Goal: Task Accomplishment & Management: Complete application form

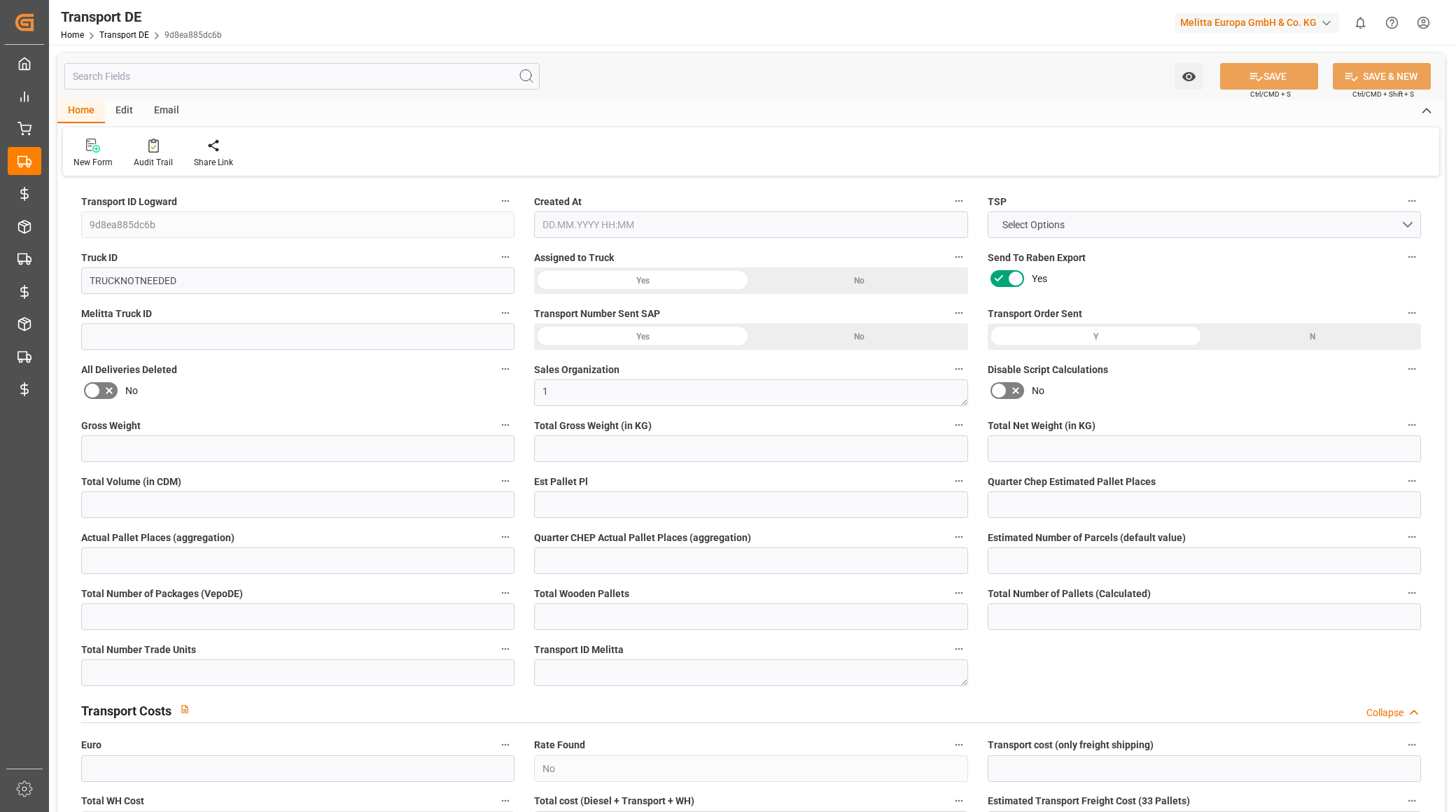
type input "0"
type input "1094.648"
type input "751.413"
type input "0"
type input "1"
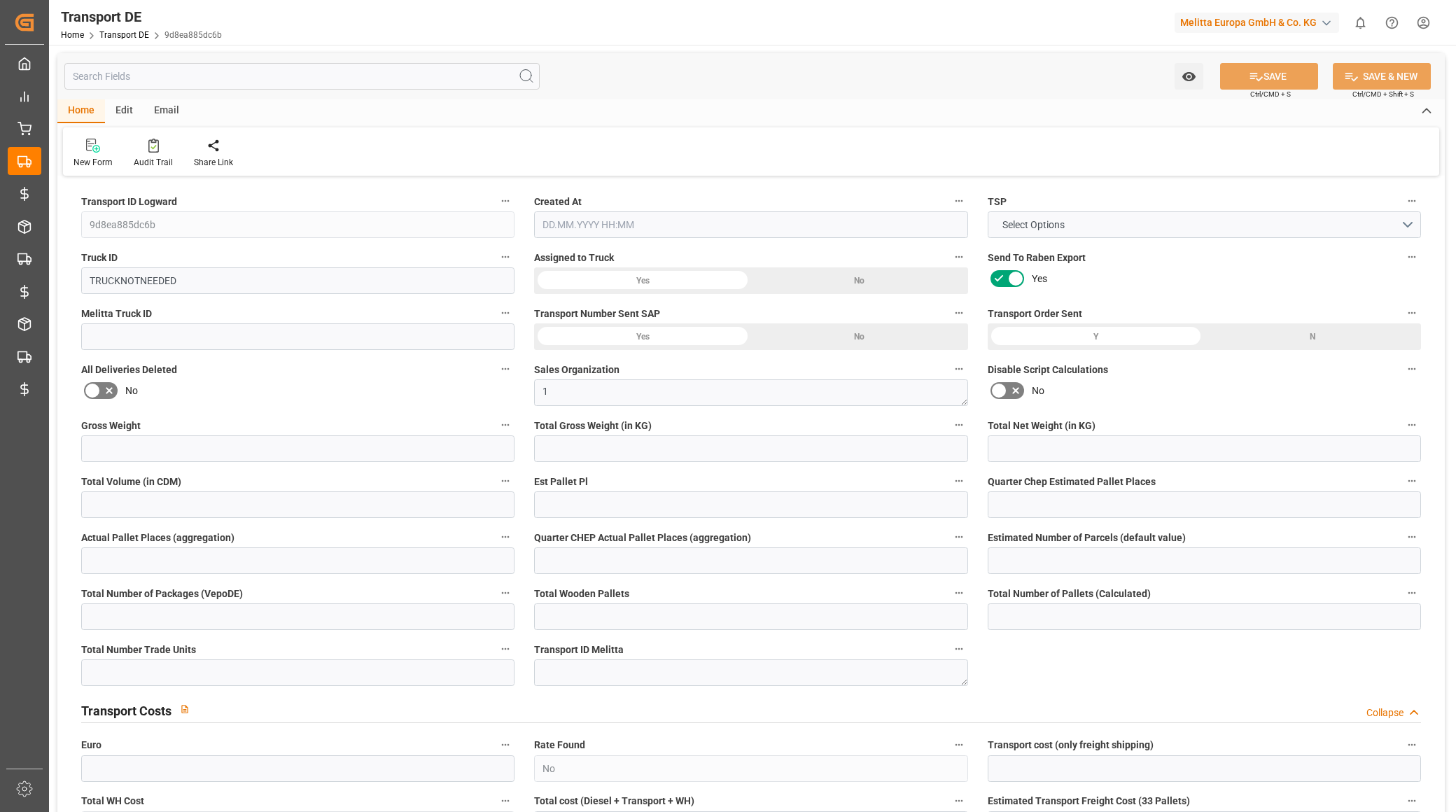
type input "0"
type input "11"
type input "0"
type input "1"
type input "0"
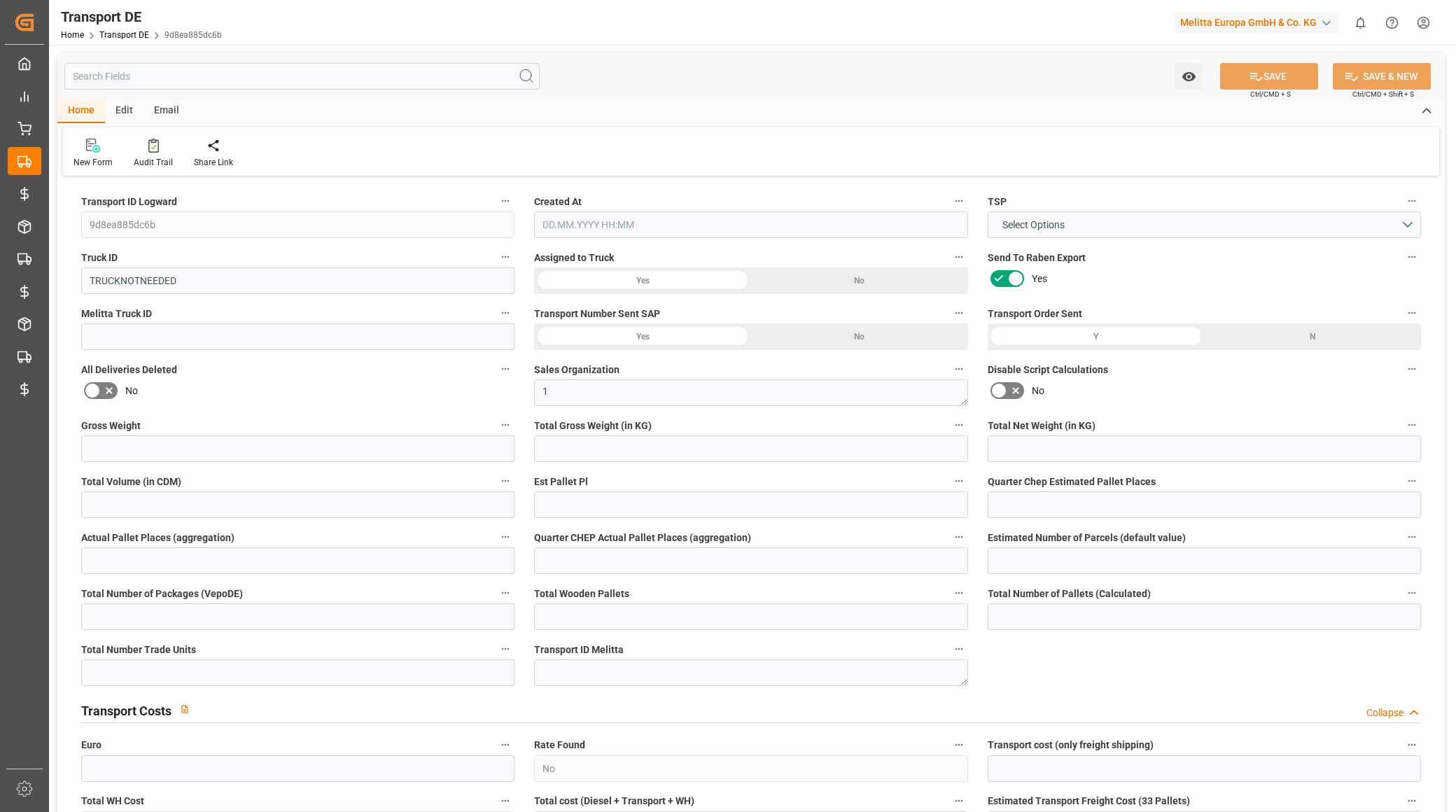
type input "0"
type input "3"
type input "1284"
type input "0"
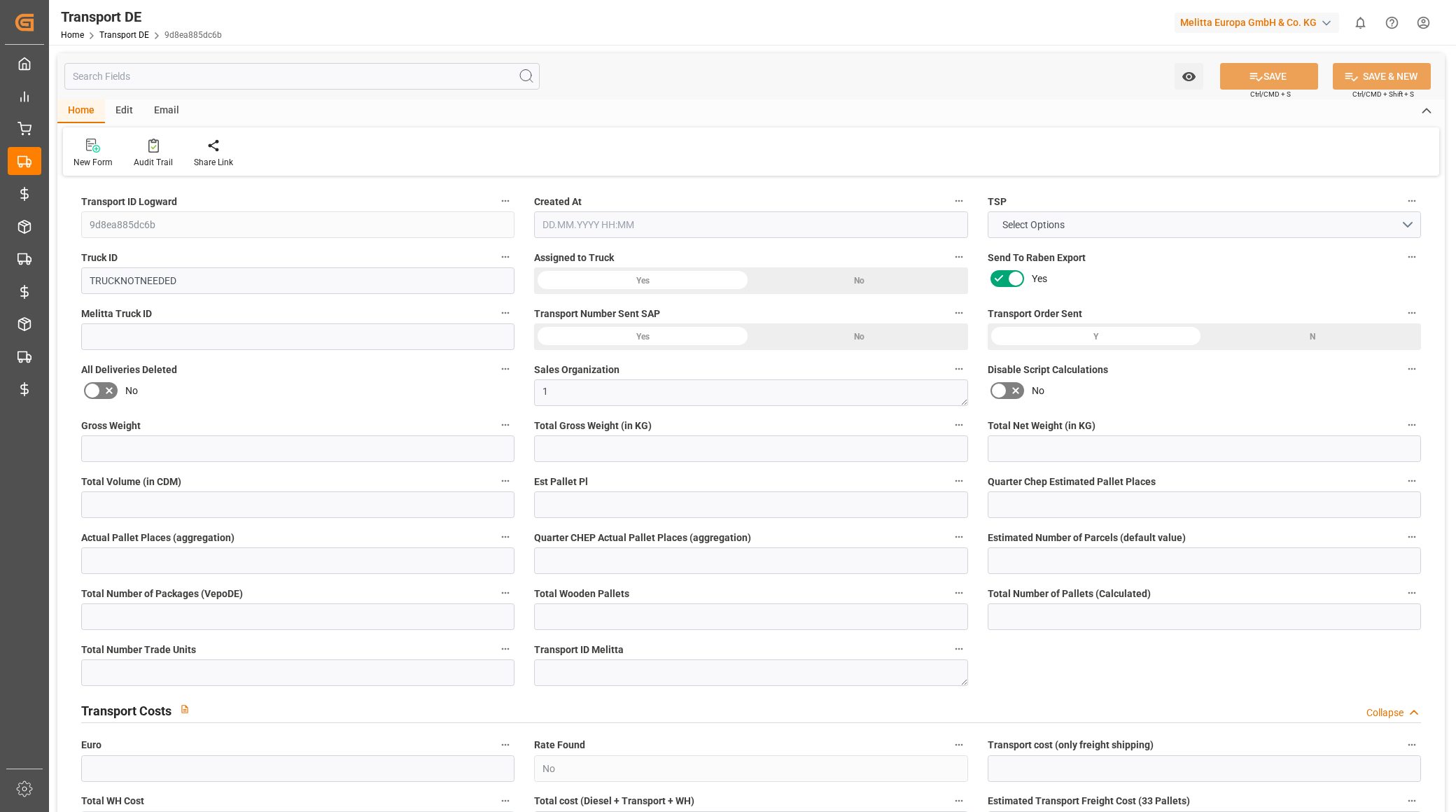
type input "59"
type input "0"
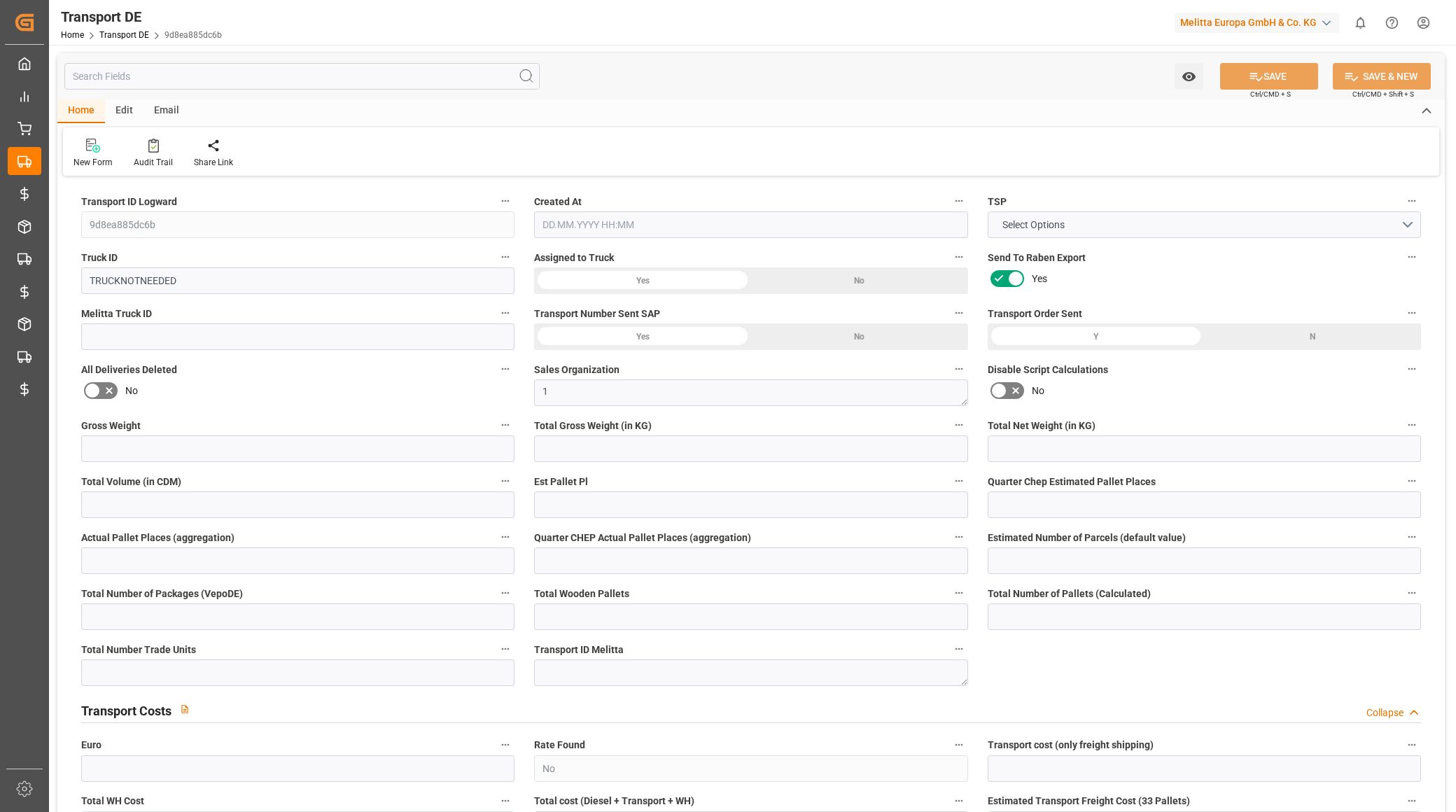
type input "0"
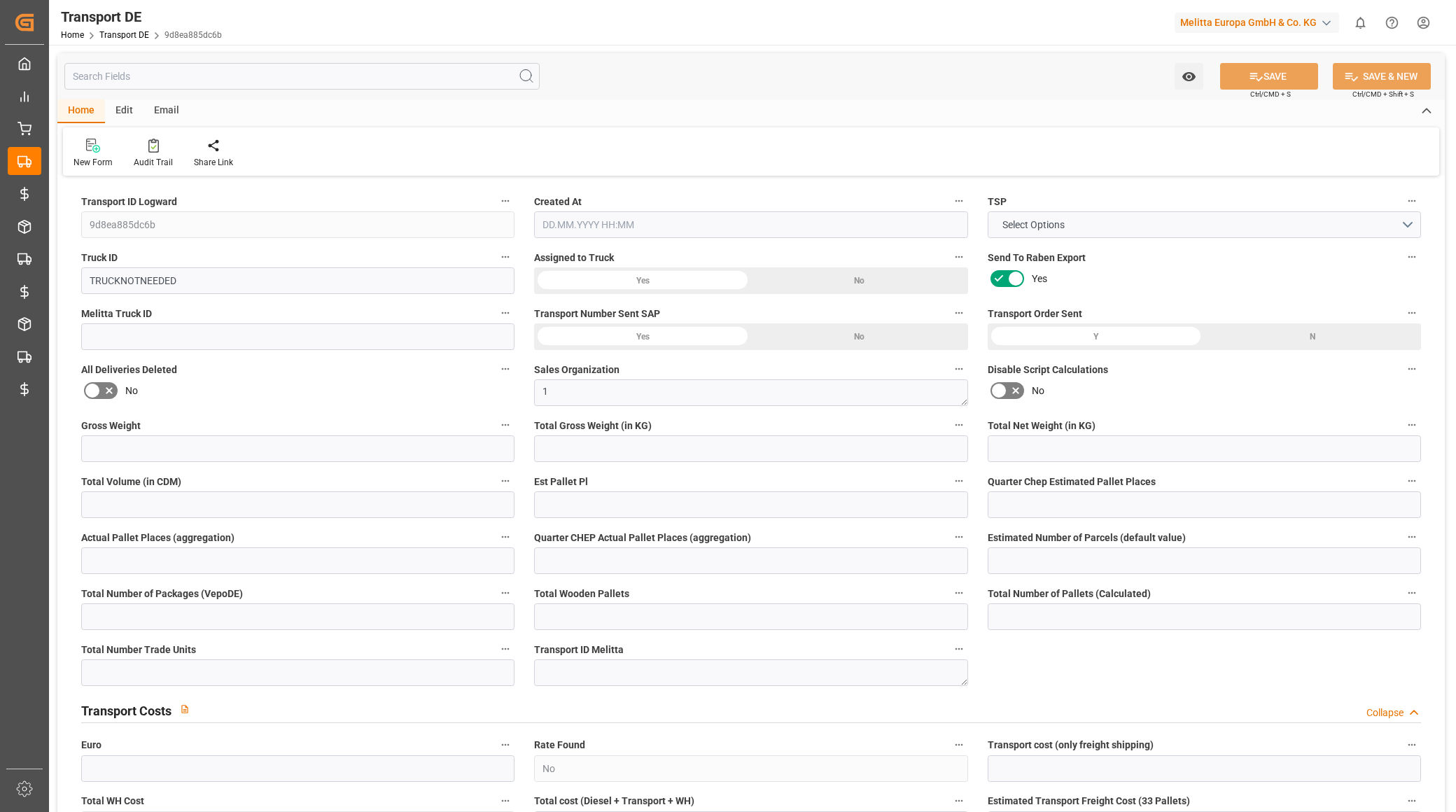
type input "0"
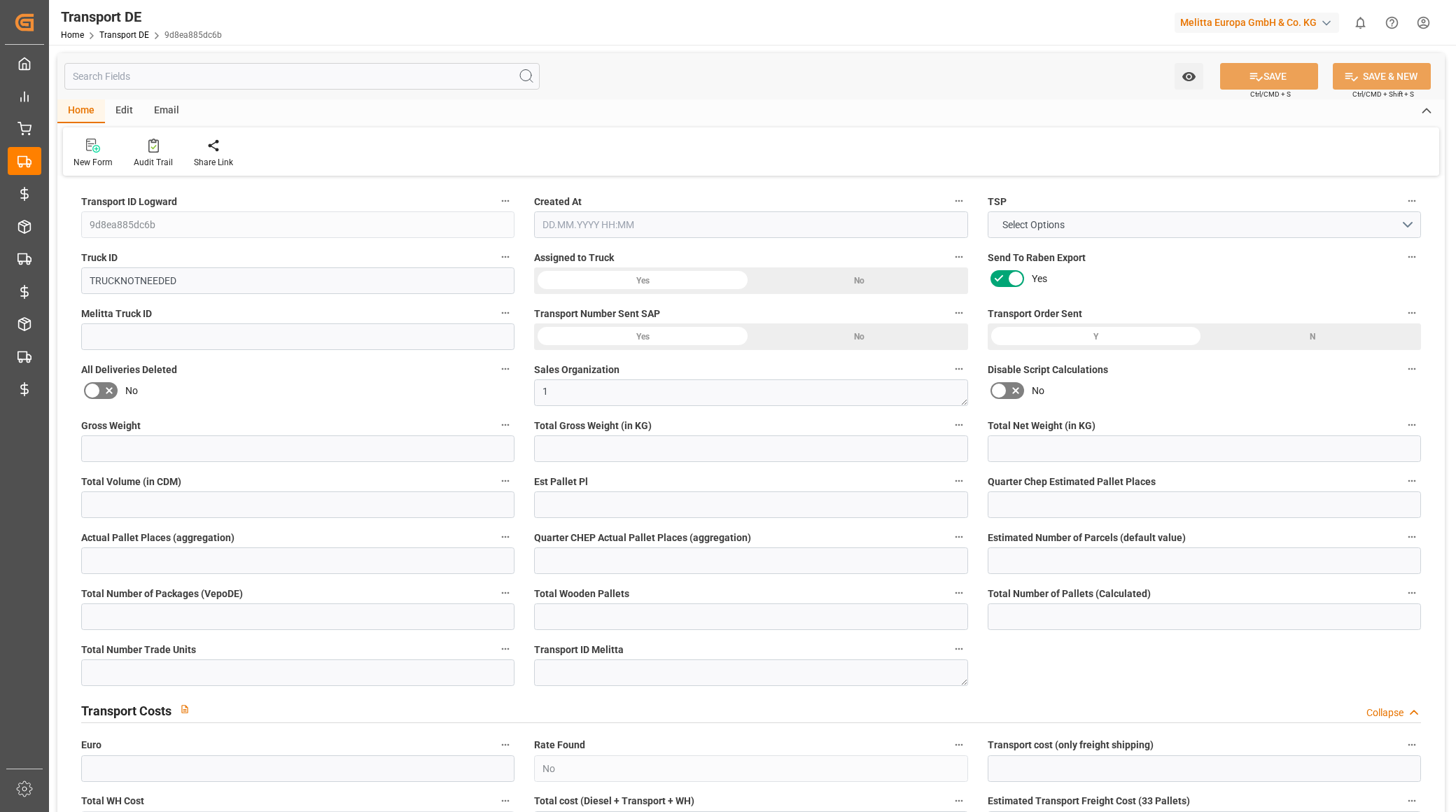
type input "0"
type input "1094.648"
type input "2800"
type input "21"
type input "80"
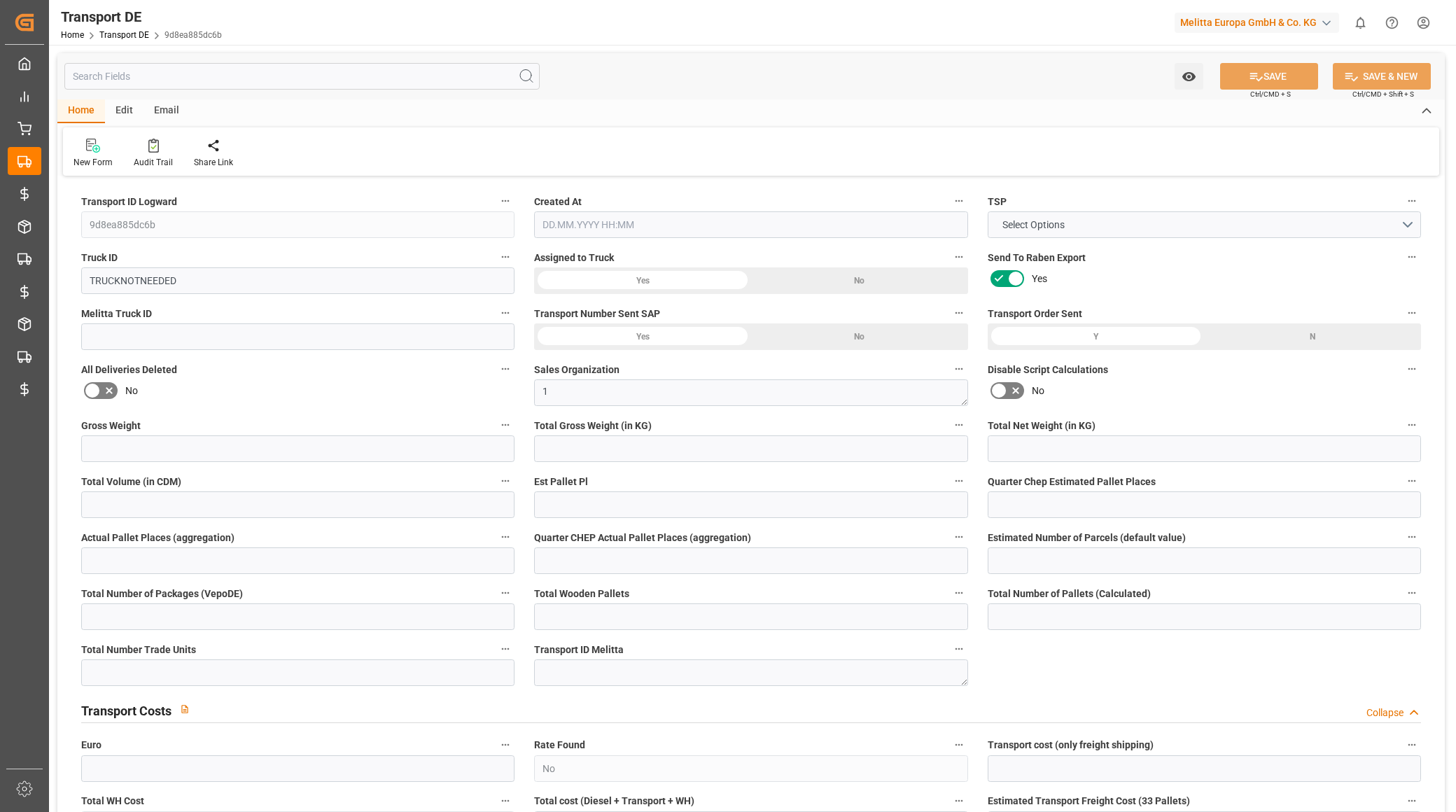
type input "0"
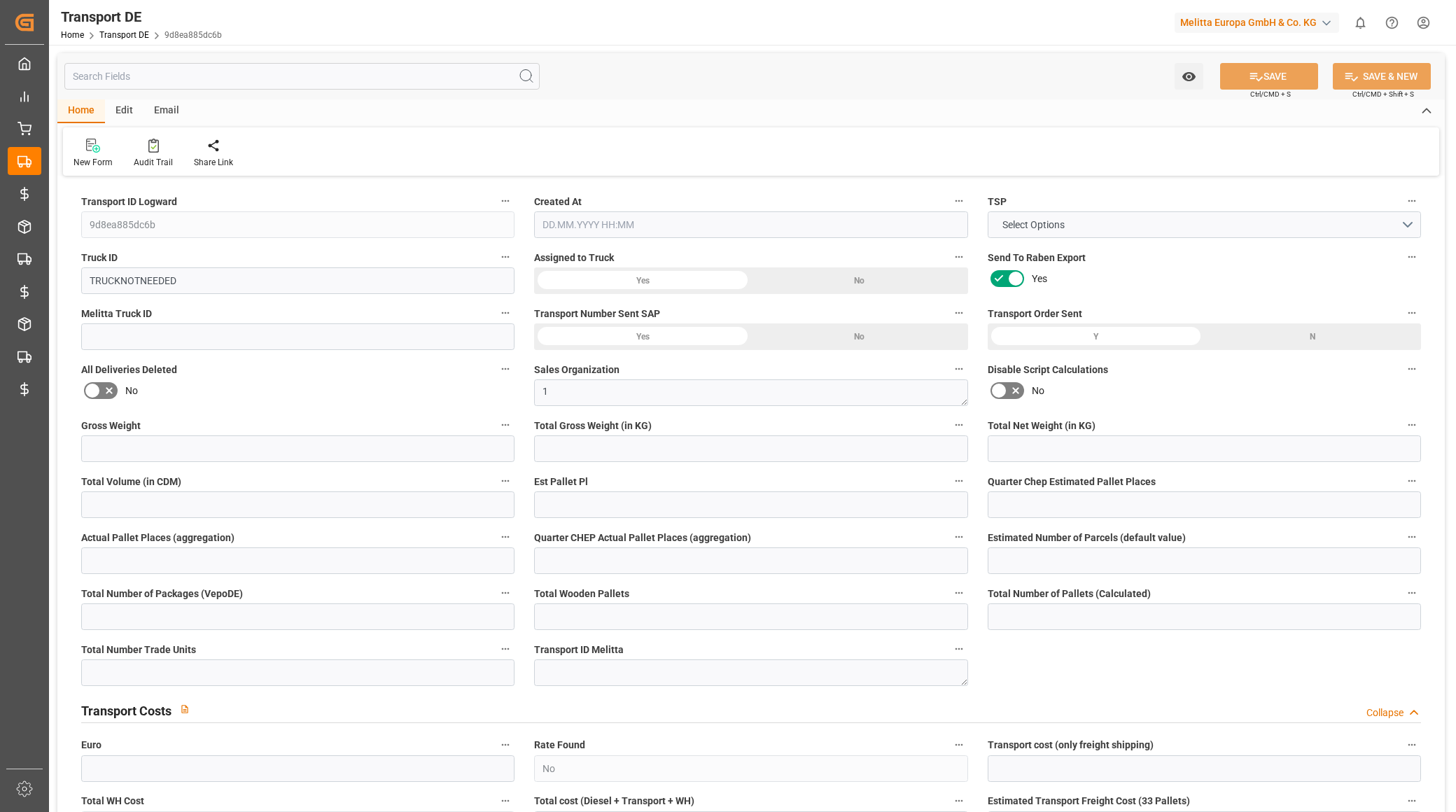
type input "0"
type input "1"
type input "0"
type input "1802"
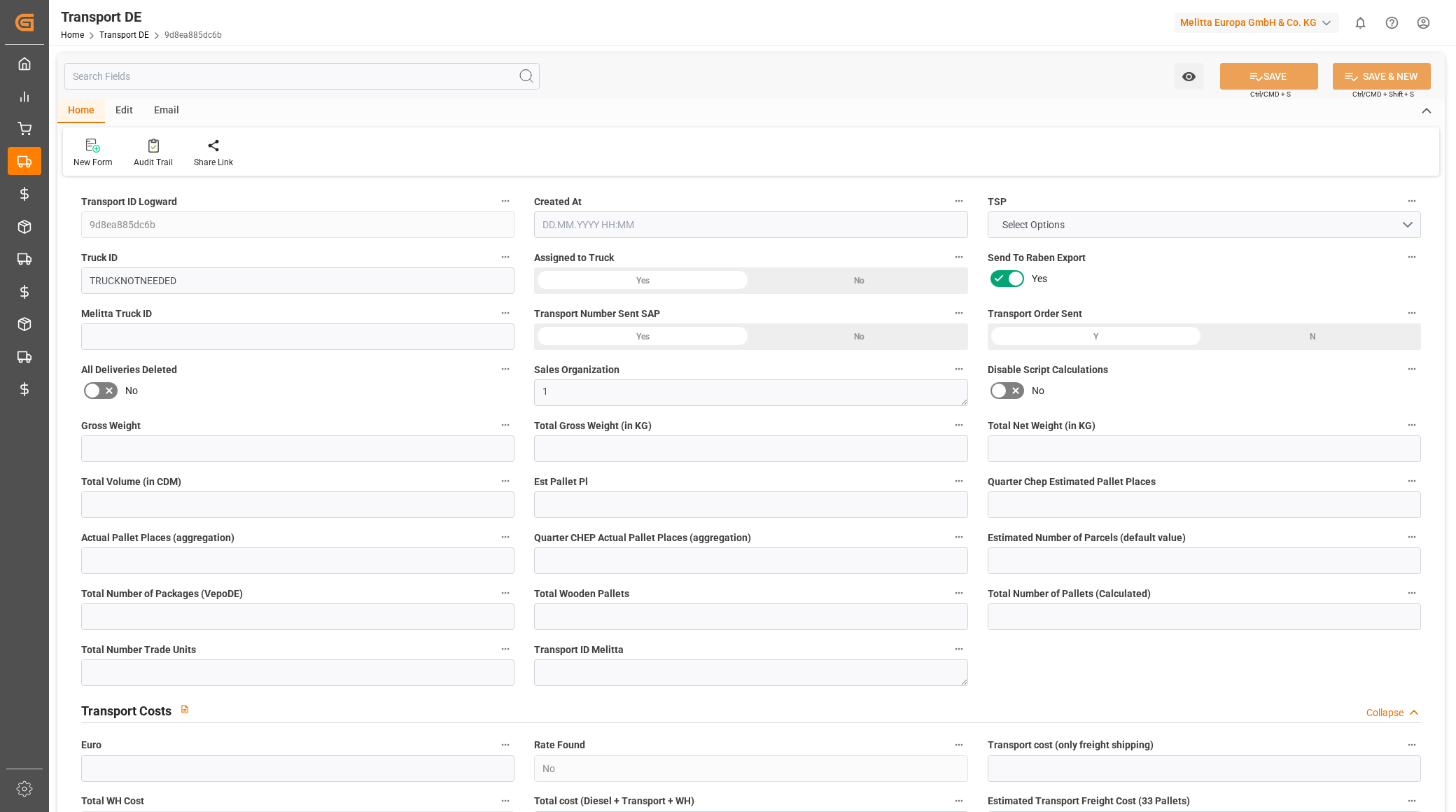
type input "0"
type input "[DATE] 08:26"
type input "[DATE]"
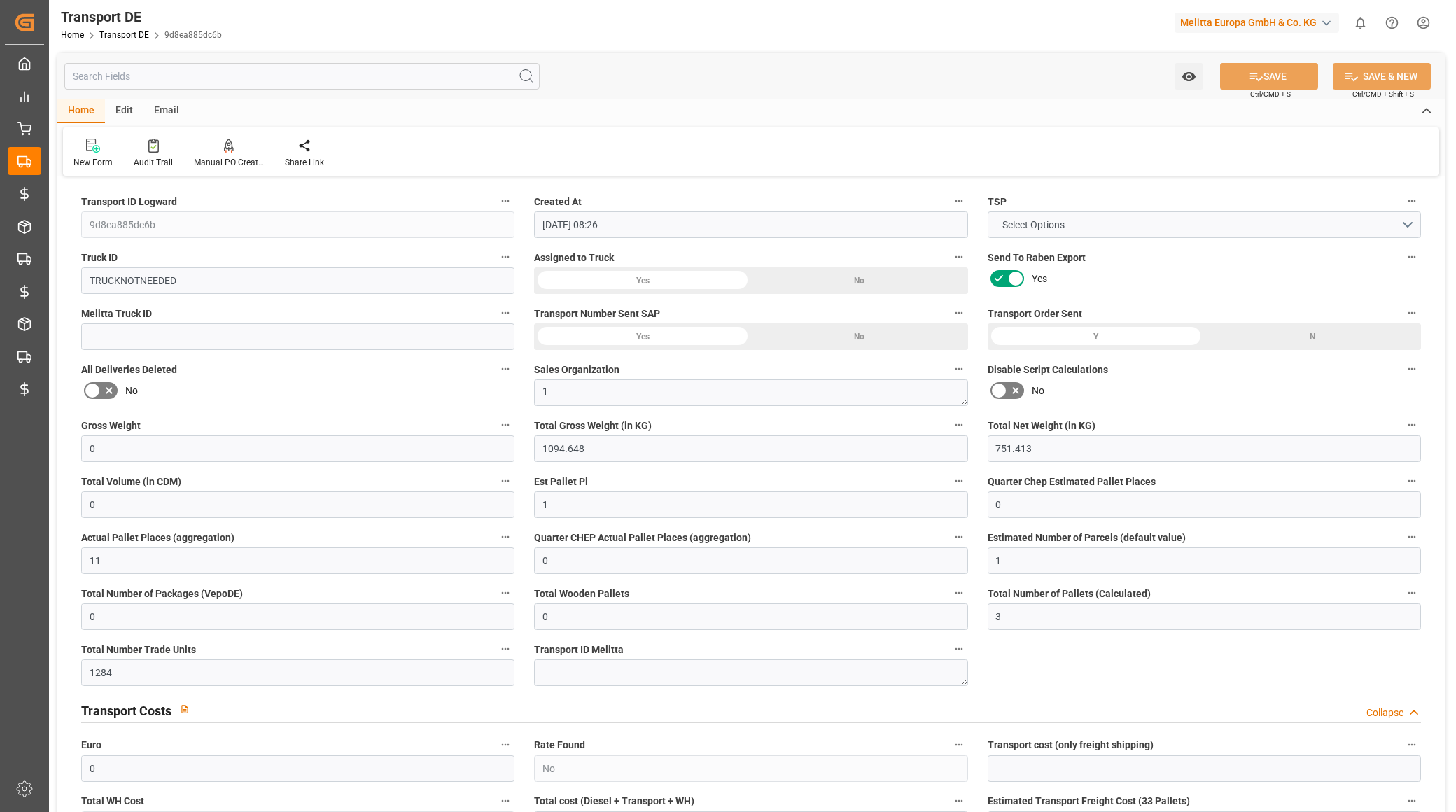
type input "[DATE]"
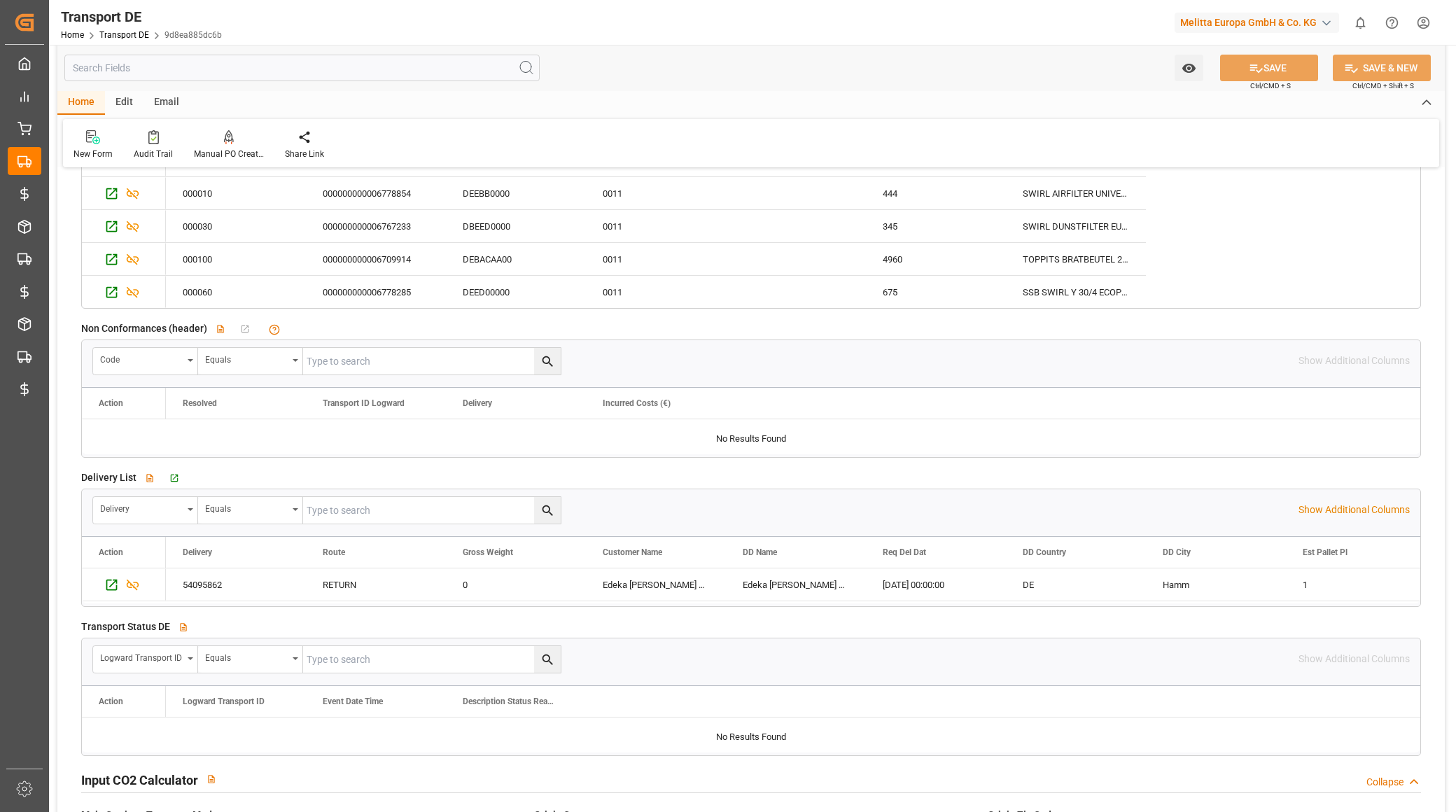
scroll to position [2565, 0]
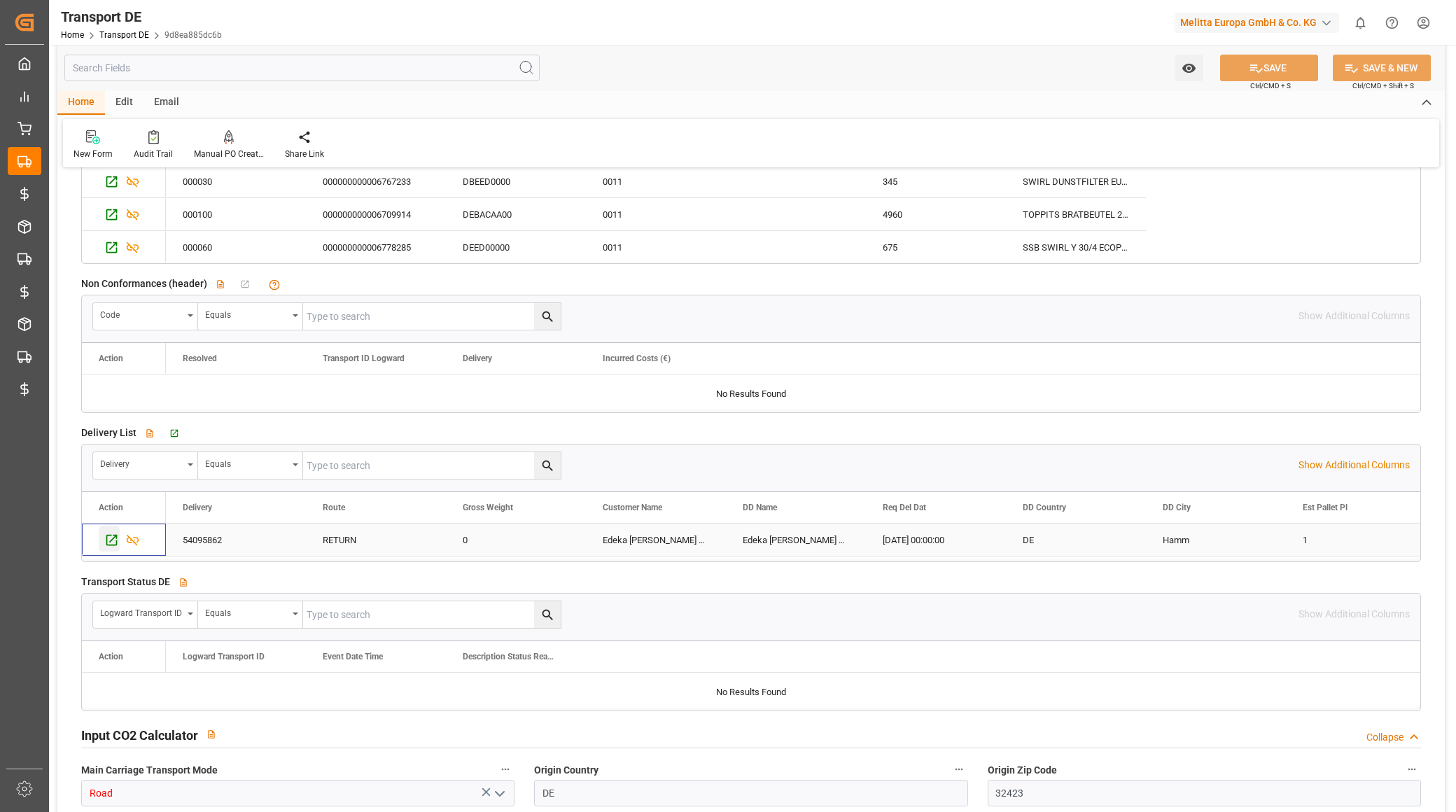
click at [116, 357] on icon "Press SPACE to select this row." at bounding box center [111, 539] width 15 height 15
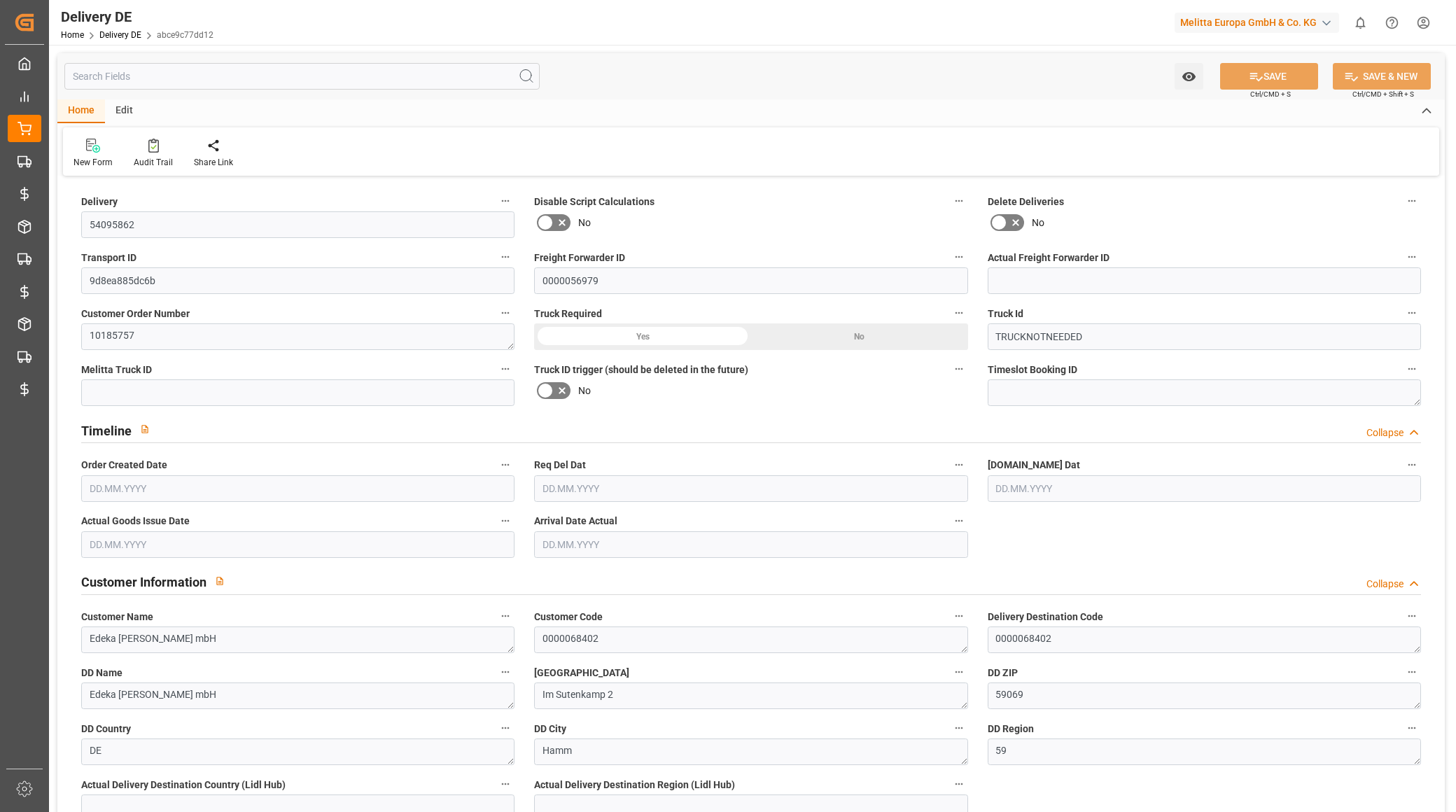
click at [143, 74] on input "text" at bounding box center [302, 76] width 476 height 27
type input "0"
type input "1"
type input "11"
type input "751.413"
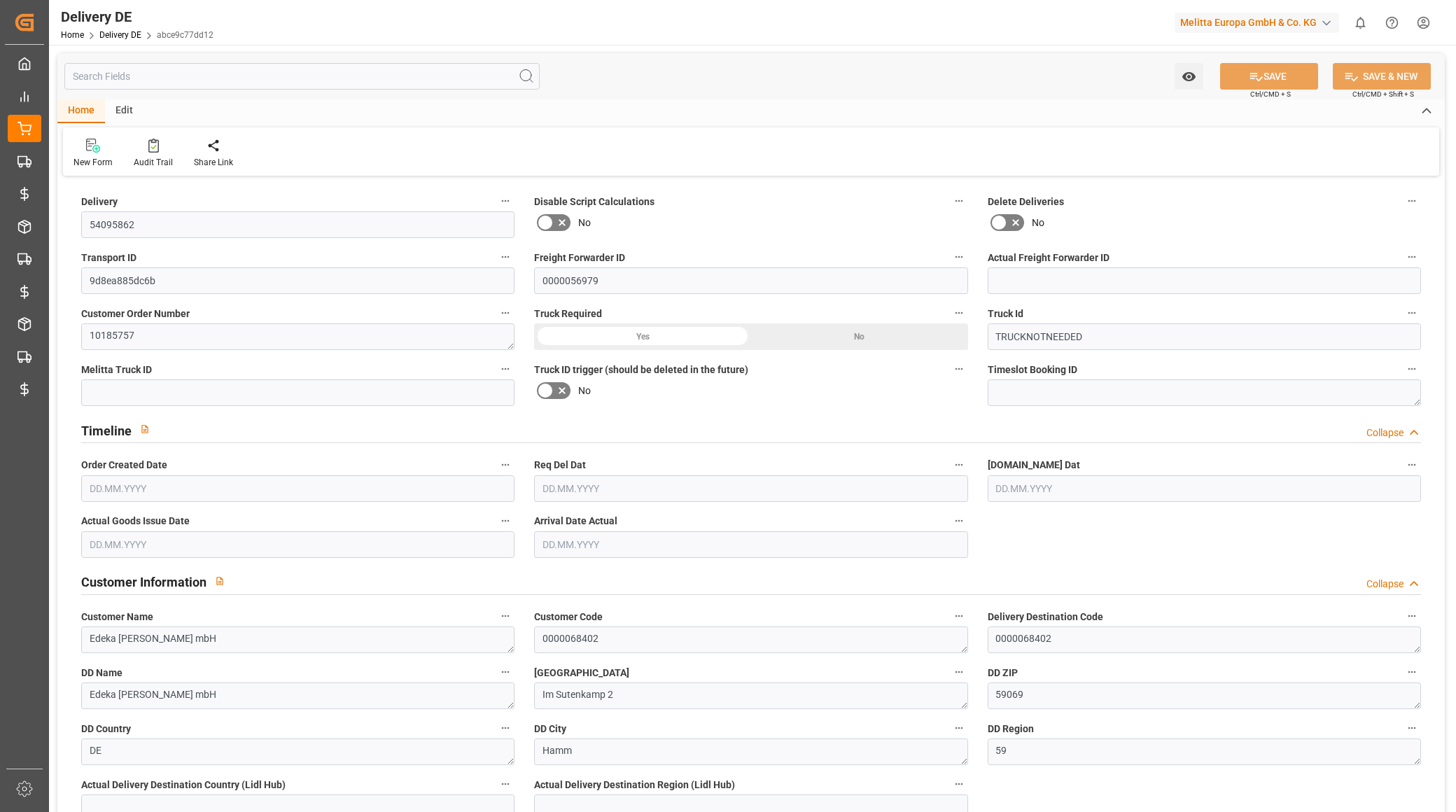
type input "0"
type input "[DATE]"
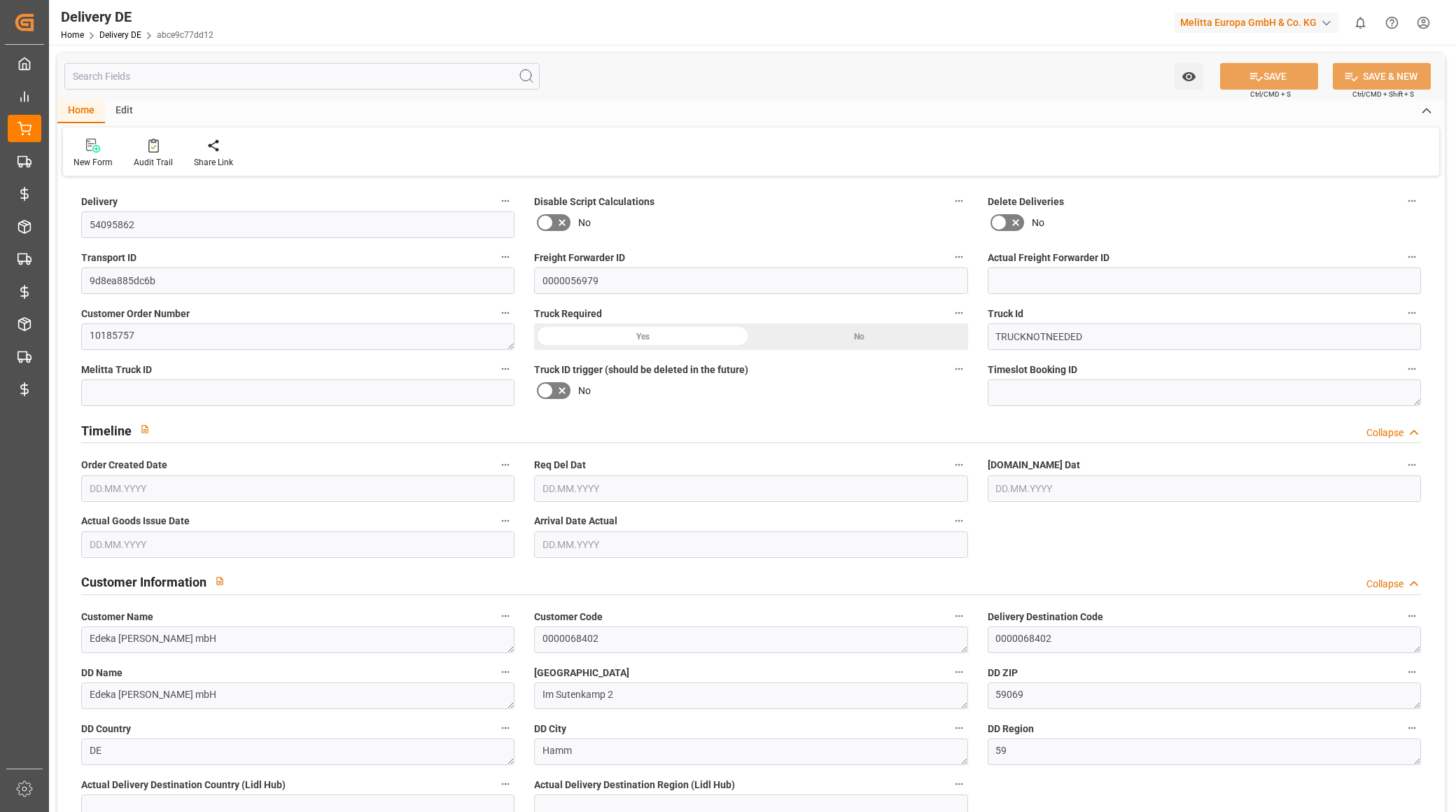
type input "[DATE]"
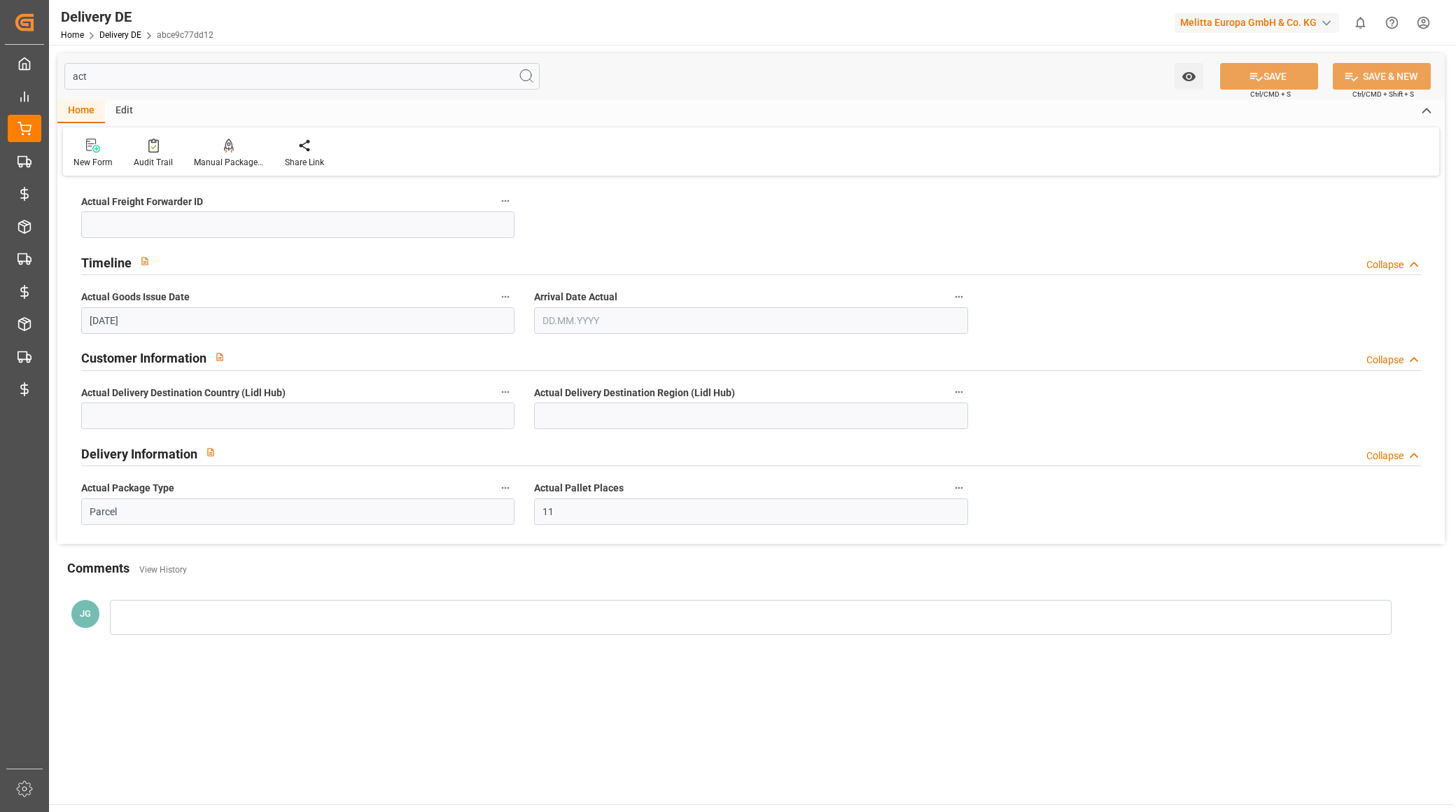
type input "act"
drag, startPoint x: 453, startPoint y: 506, endPoint x: 446, endPoint y: 506, distance: 7.0
click at [452, 506] on input "Parcel" at bounding box center [298, 512] width 433 height 27
type input "Pallet"
click at [676, 210] on div "Actual Freight Forwarder ID Timeline Collapse Actual Goods Issue Date 28.08.202…" at bounding box center [751, 361] width 1387 height 364
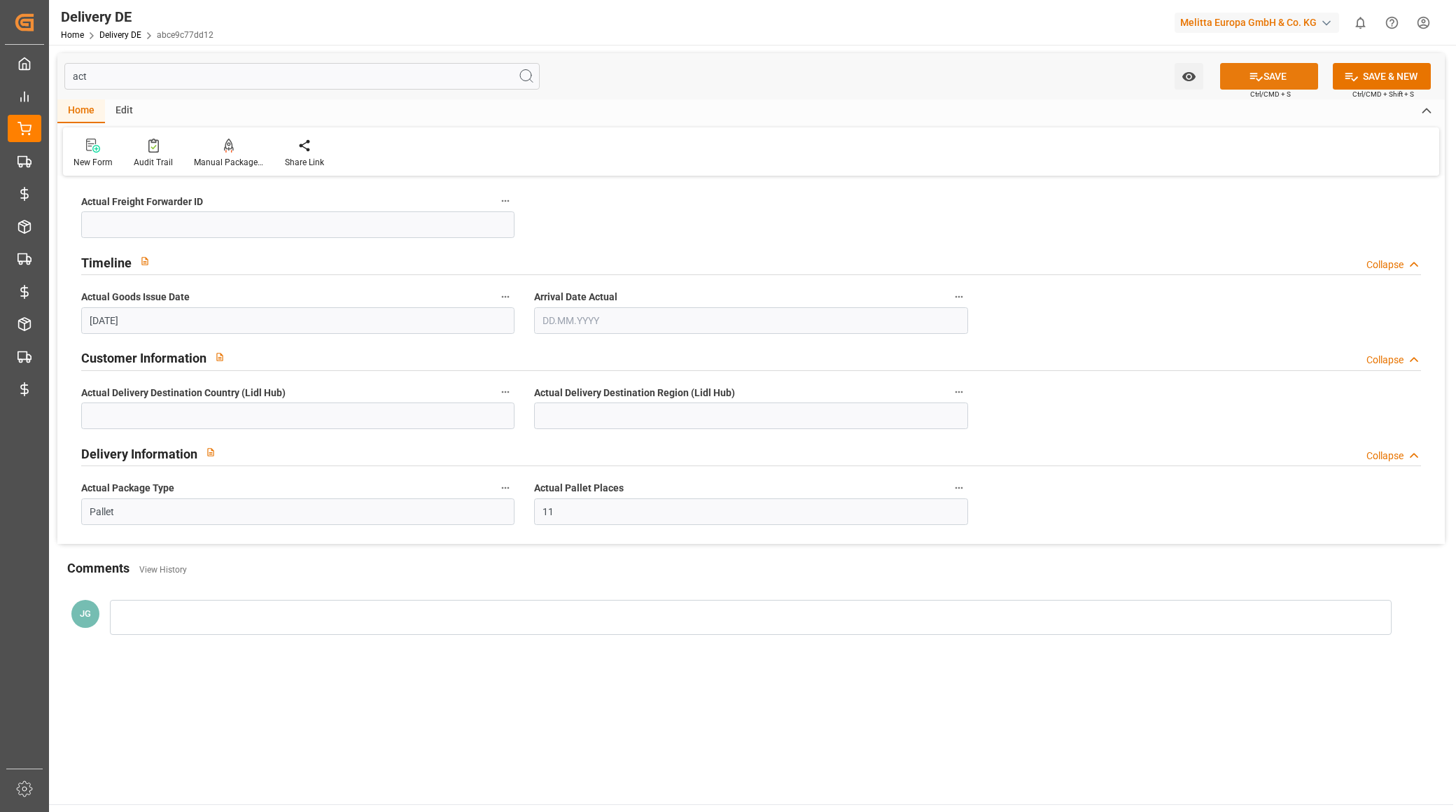
click at [1284, 72] on button "SAVE" at bounding box center [1269, 76] width 98 height 27
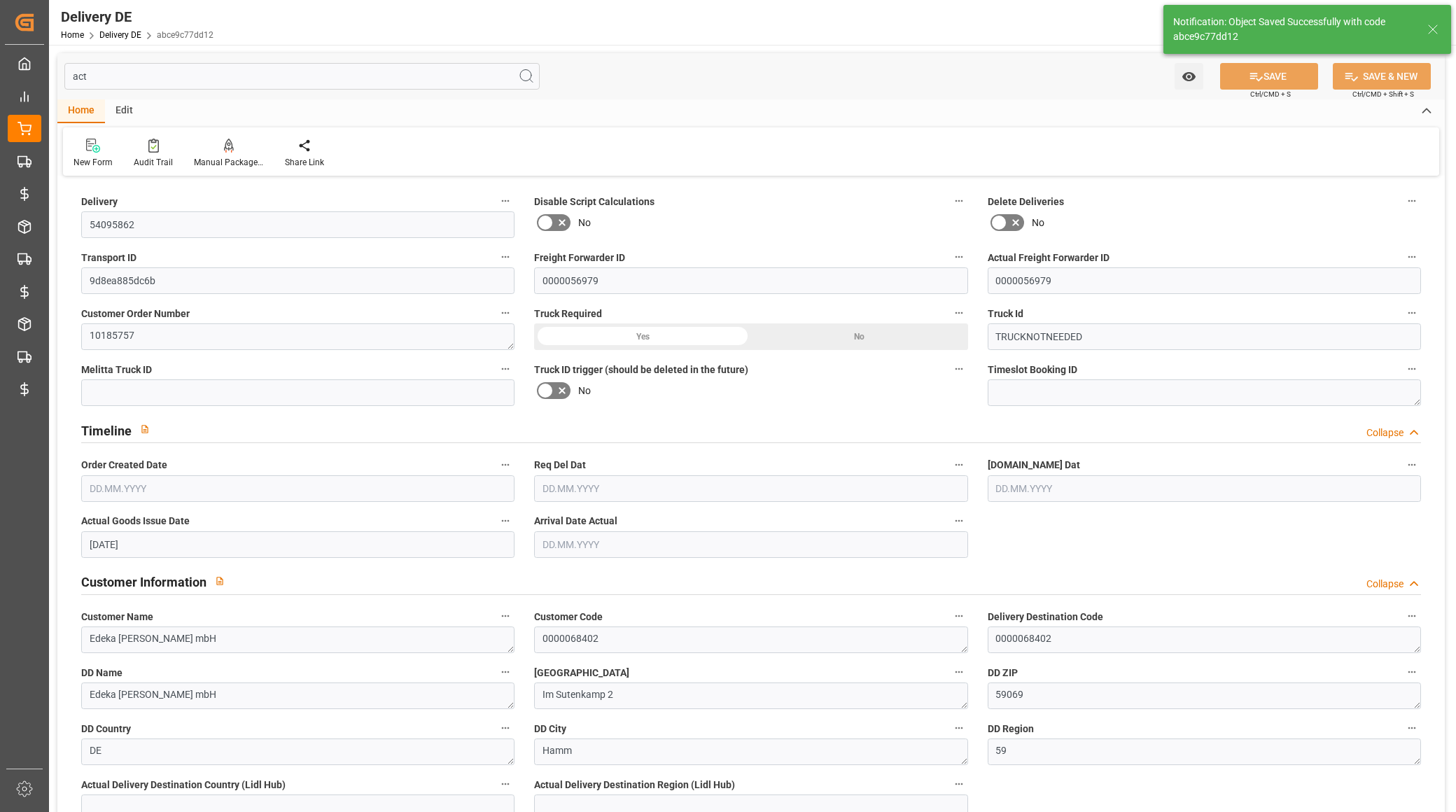
type input "0000056979"
type input "0"
type input "1"
type input "751.413"
type input "0"
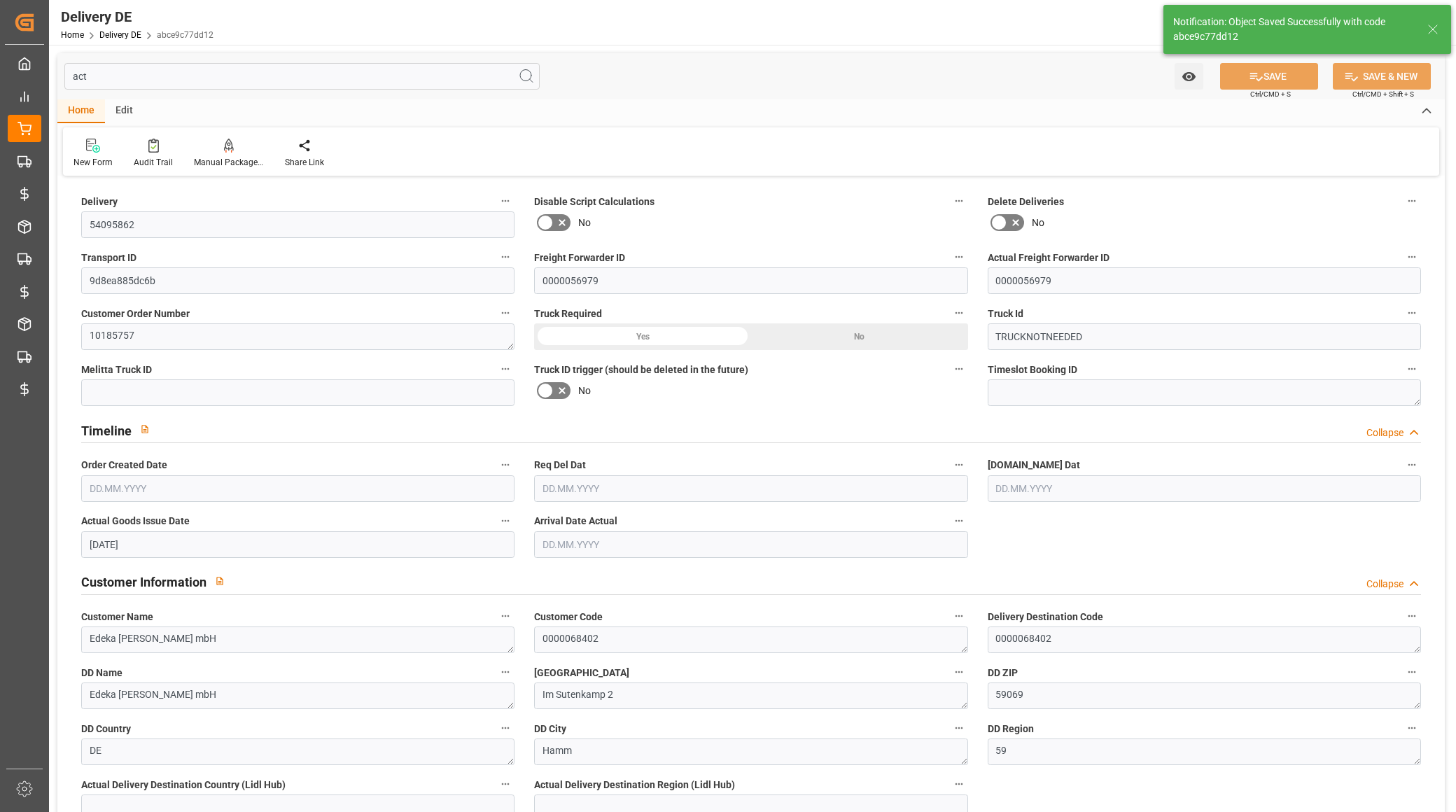
type input "0"
type input "[DATE]"
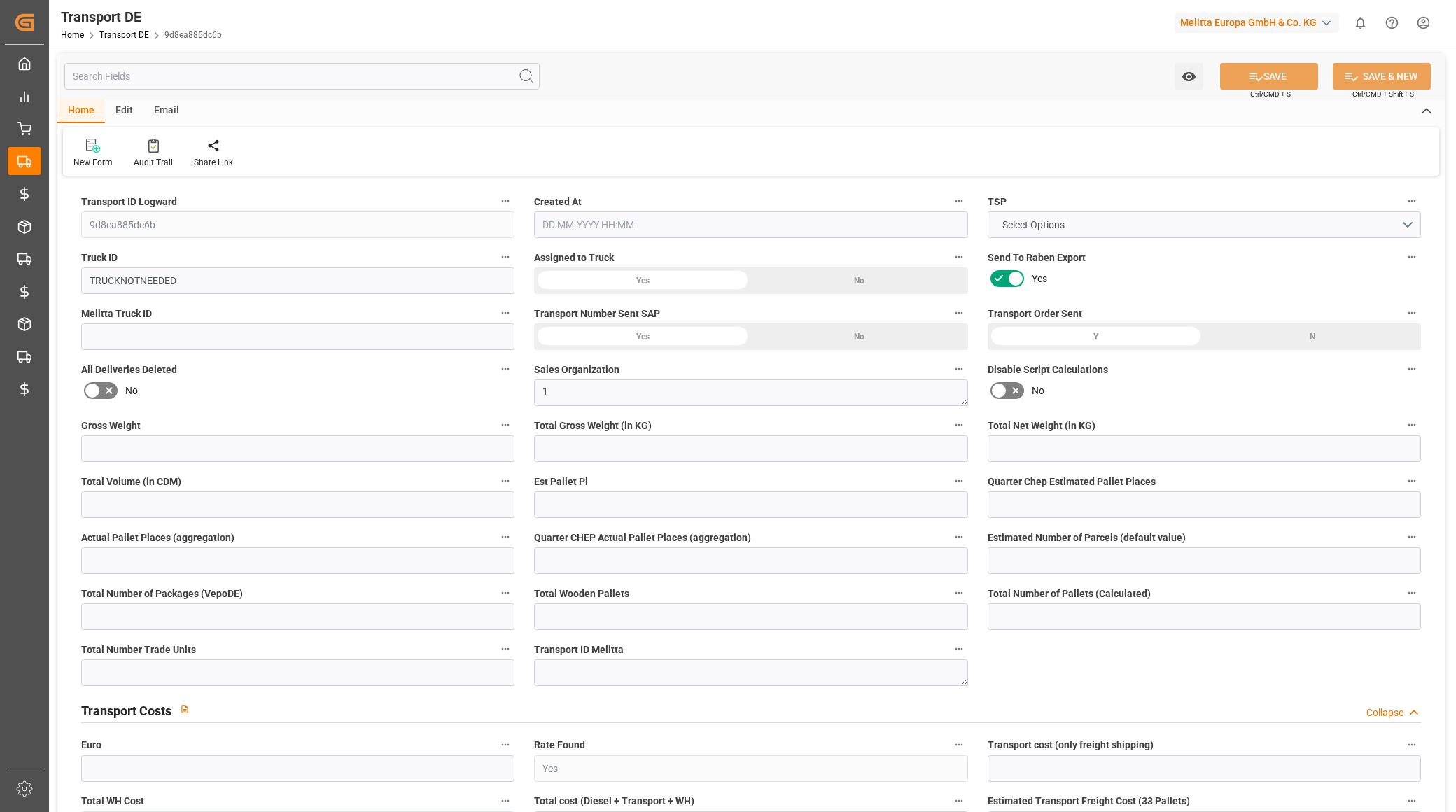
type input "0"
type input "1094.648"
type input "751.413"
type input "0"
type input "1"
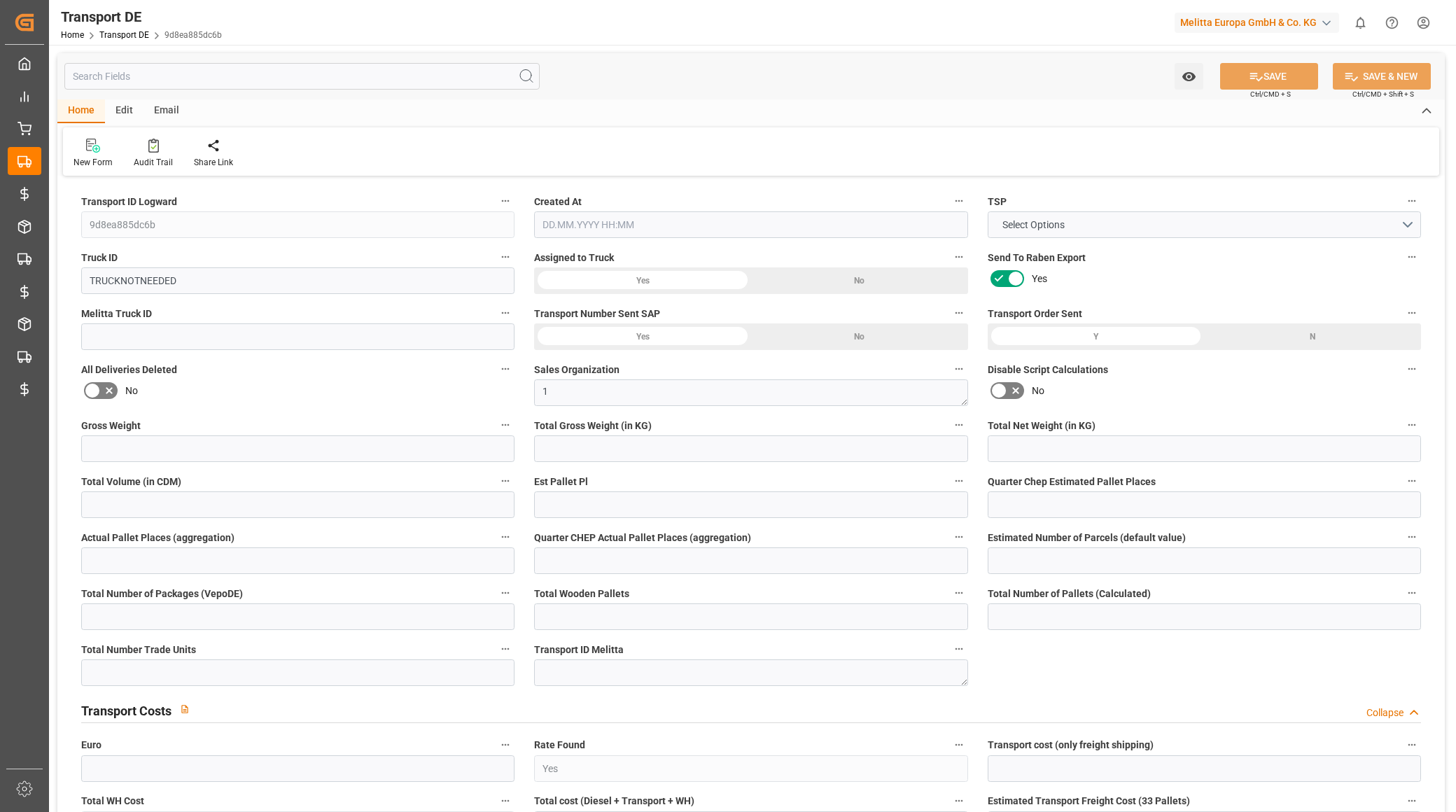
type input "0"
type input "11"
type input "0"
type input "1"
type input "0"
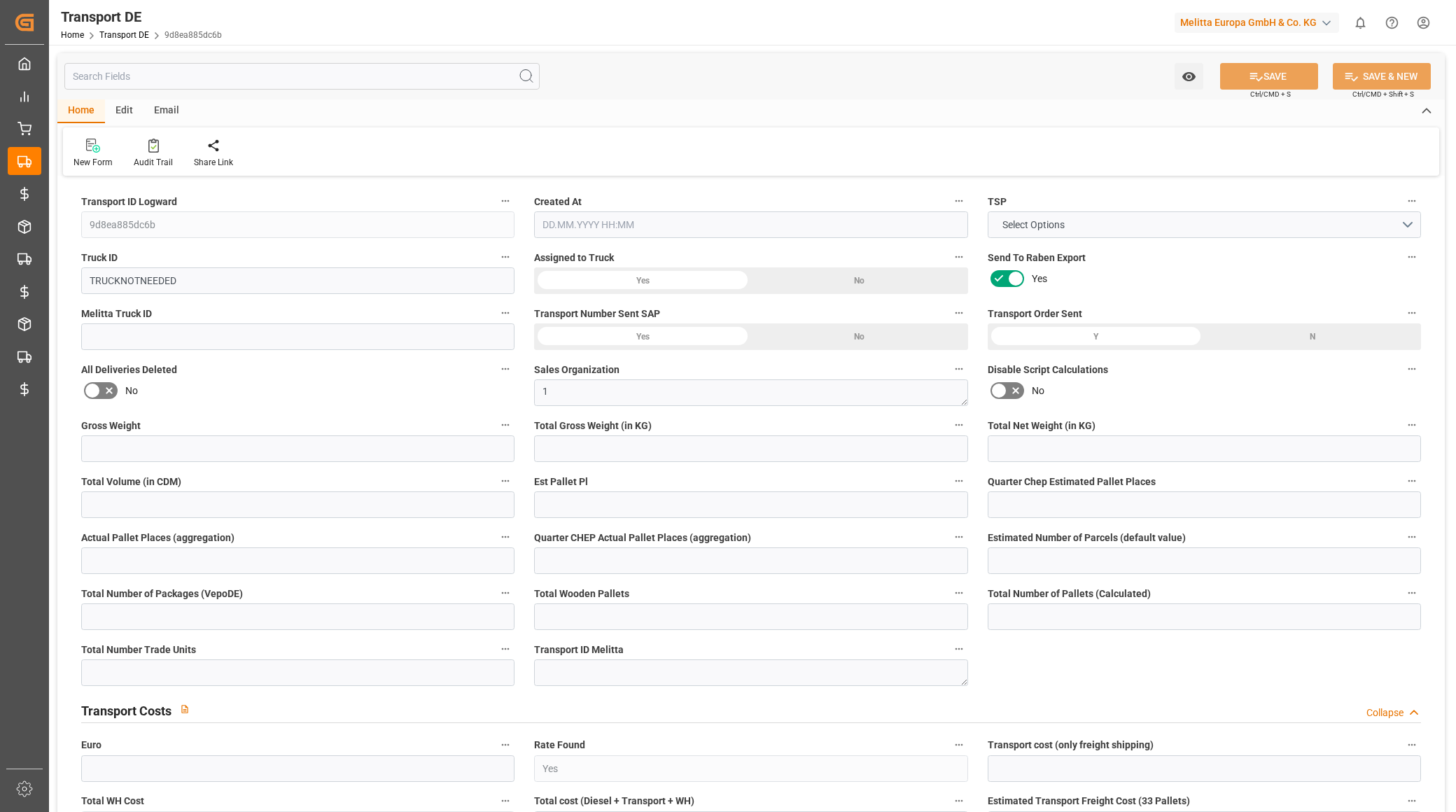
type input "0"
type input "3"
type input "1284"
type input "0"
type input "190.91"
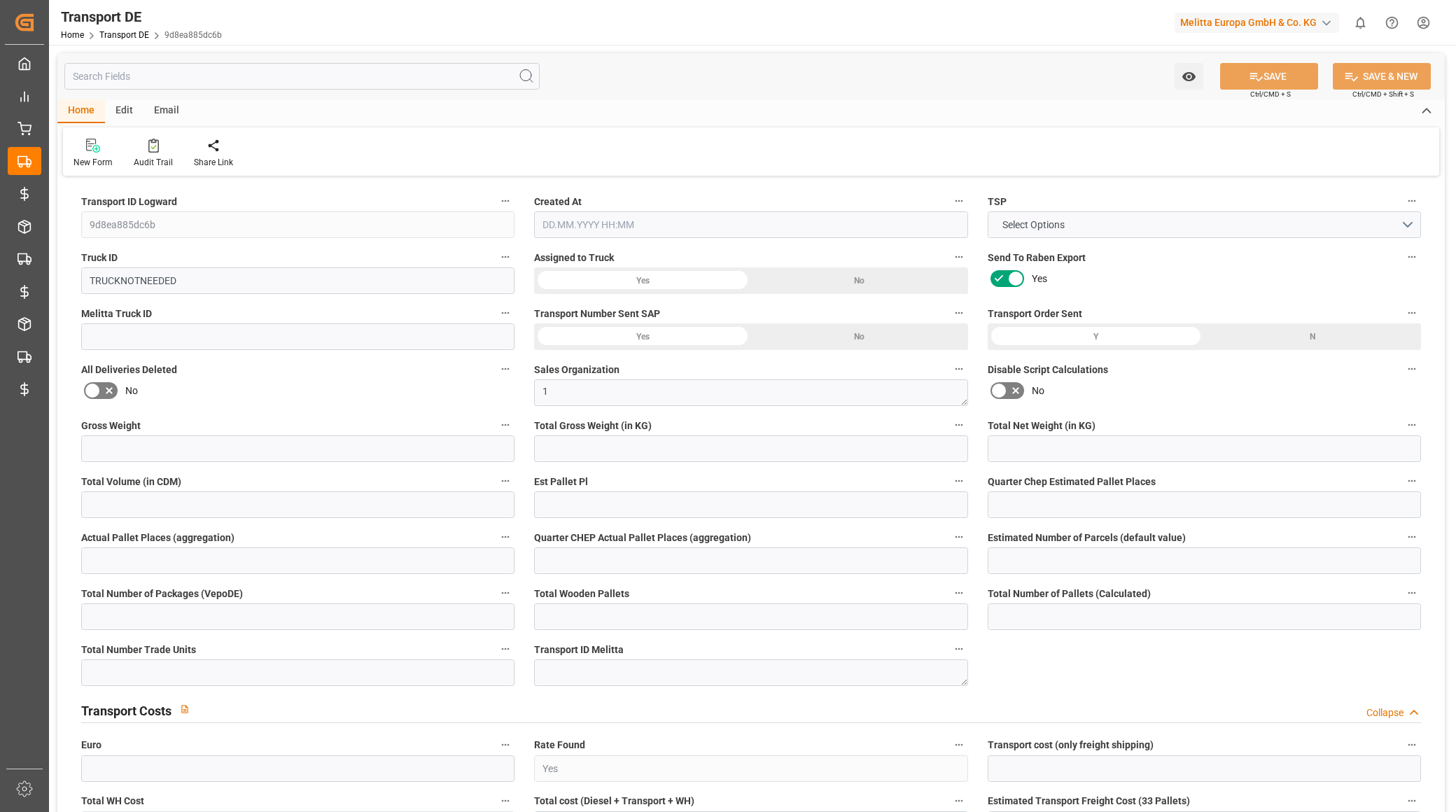
type input "190.91"
type input "189.1154"
type input "59"
type input "0"
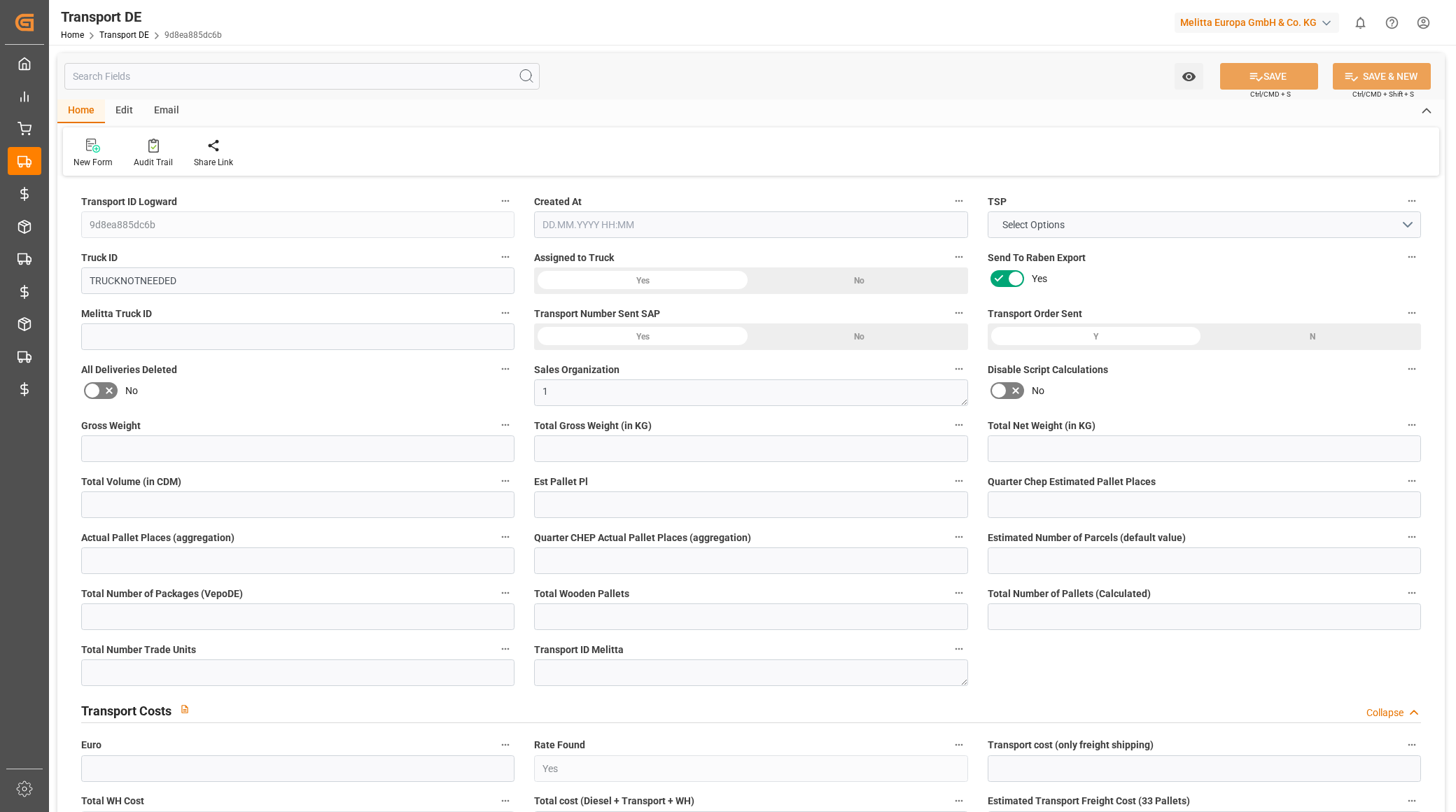
type input "0"
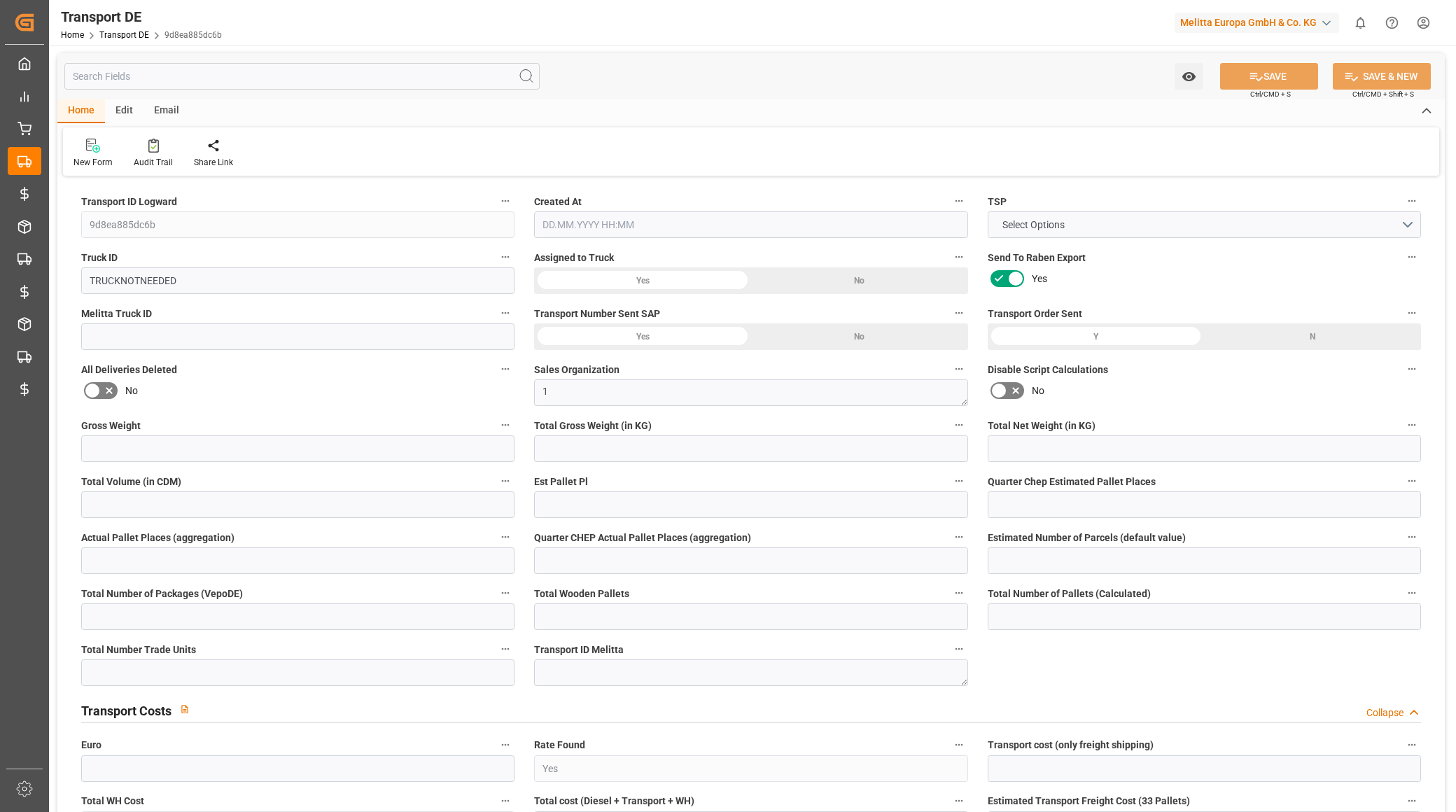
type input "0"
type input "-1.7946"
type input "0"
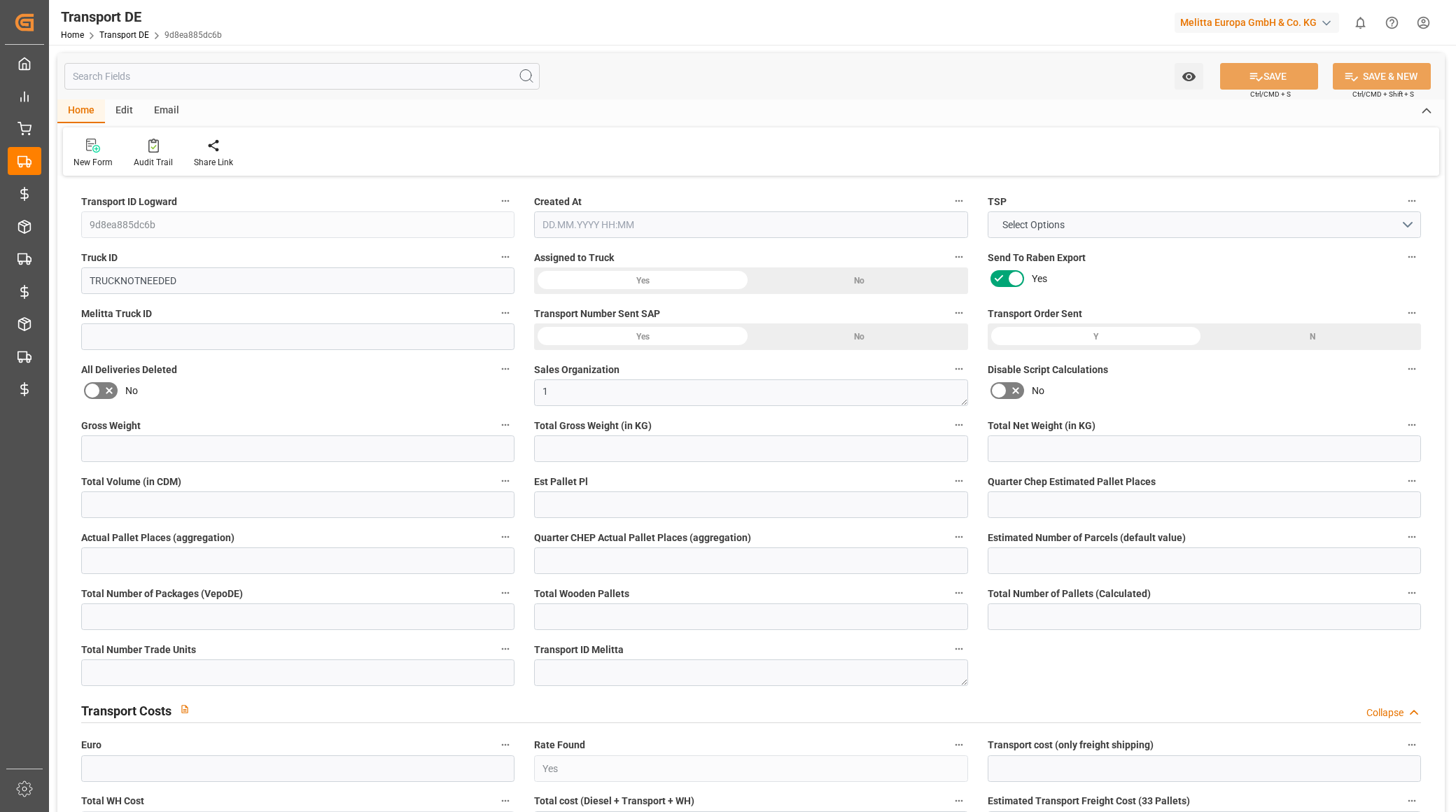
type input "0"
type input "1094.648"
type input "2800"
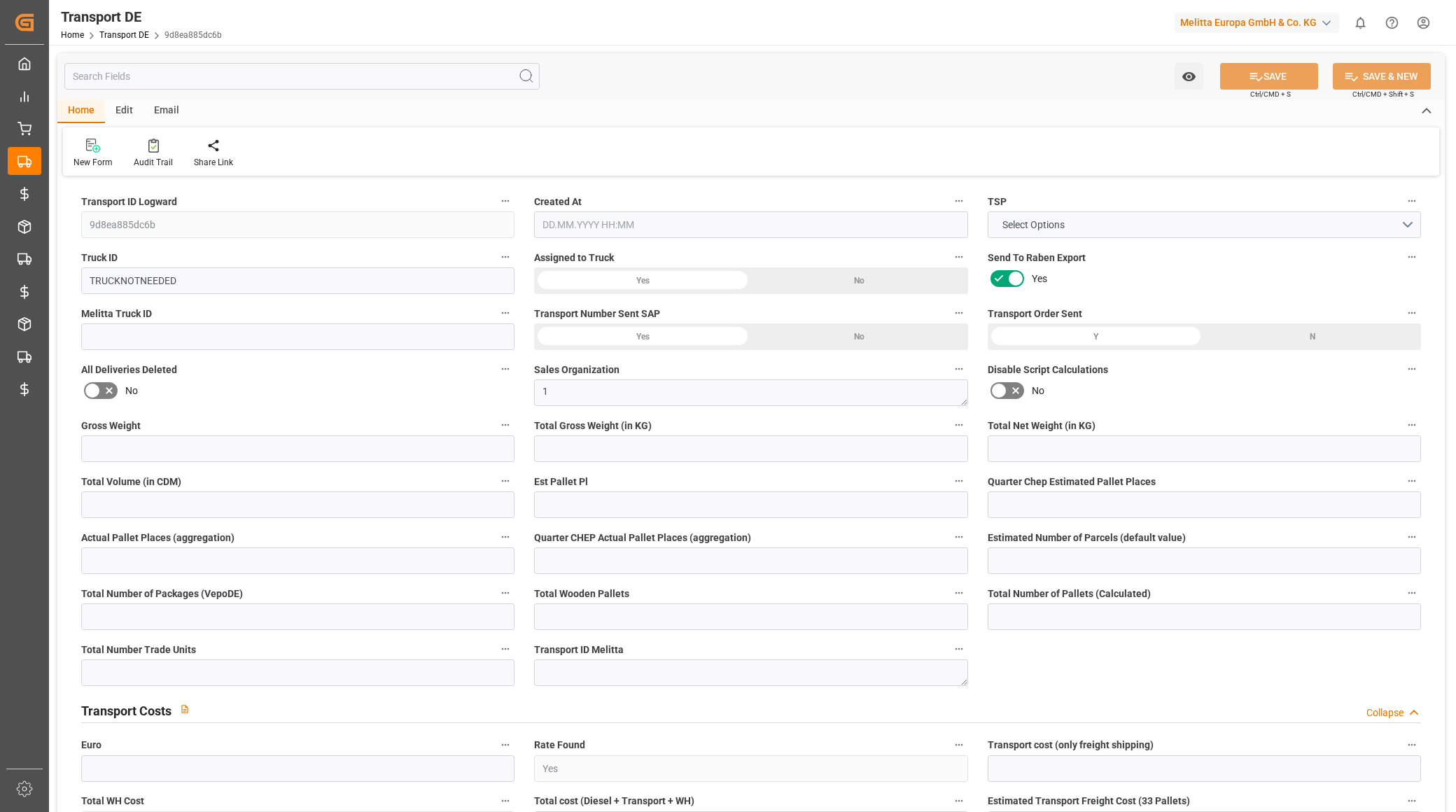
type input "21"
type input "80"
type input "0"
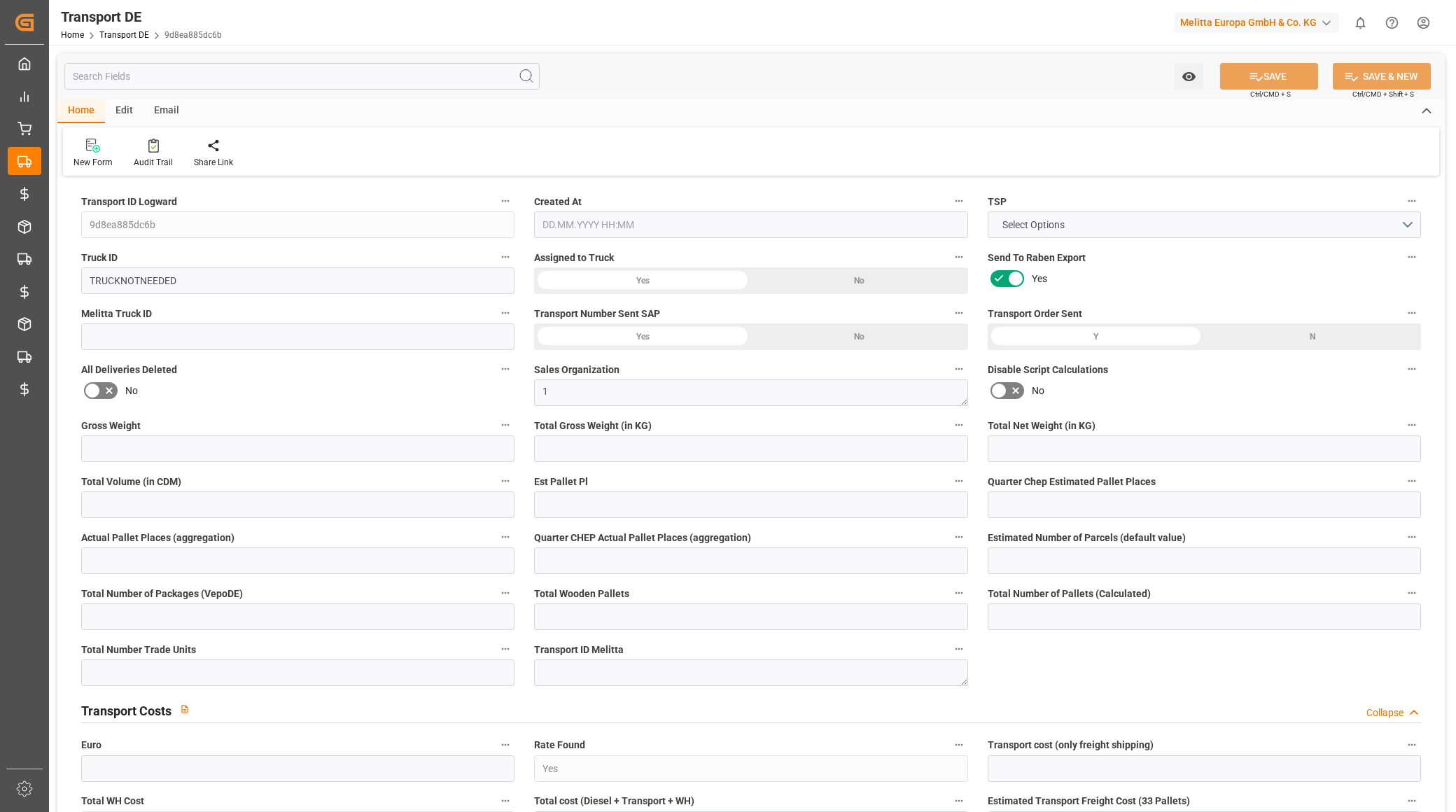
type input "0"
type input "1"
type input "0"
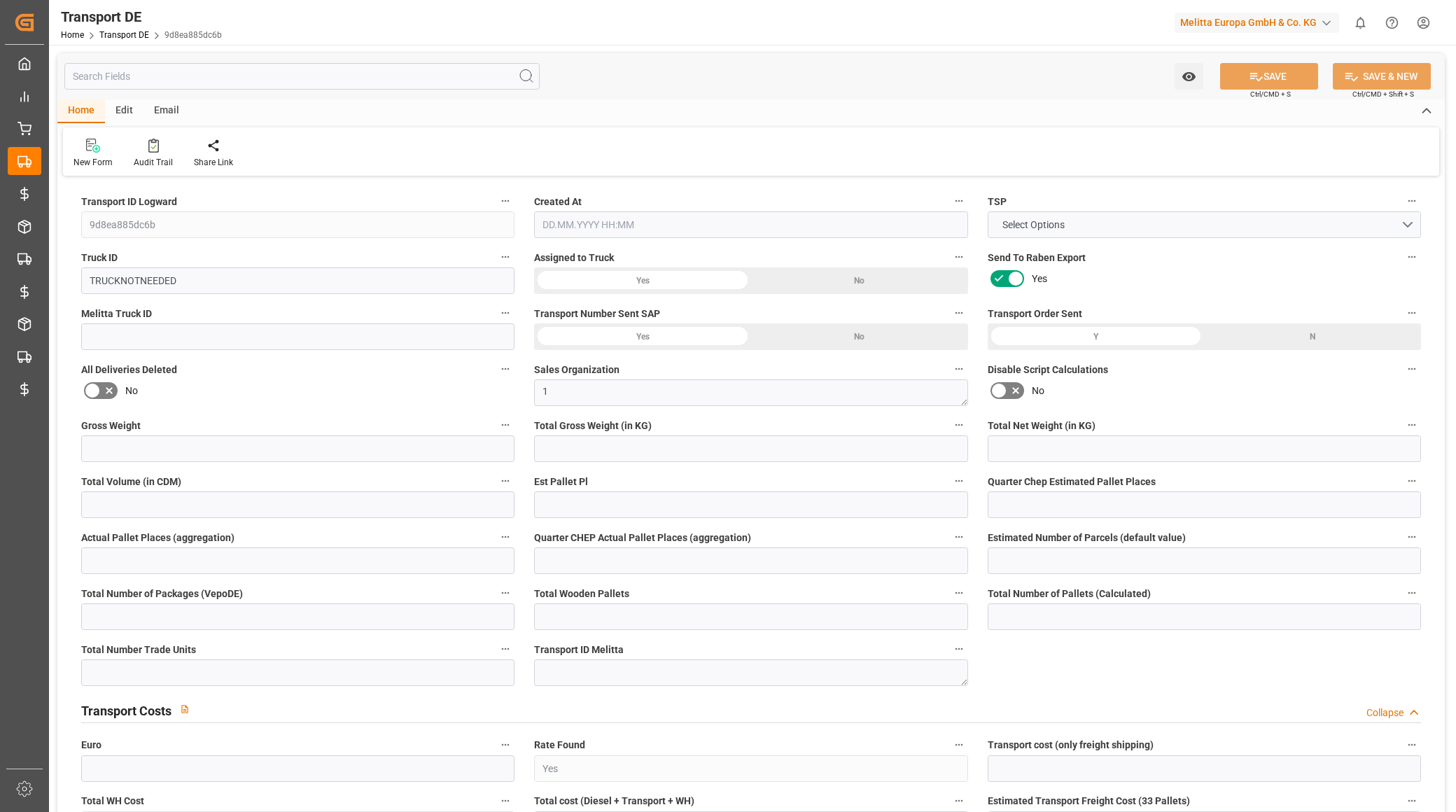
type input "0"
type input "1802"
type input "189.1154"
type input "[DATE] 08:26"
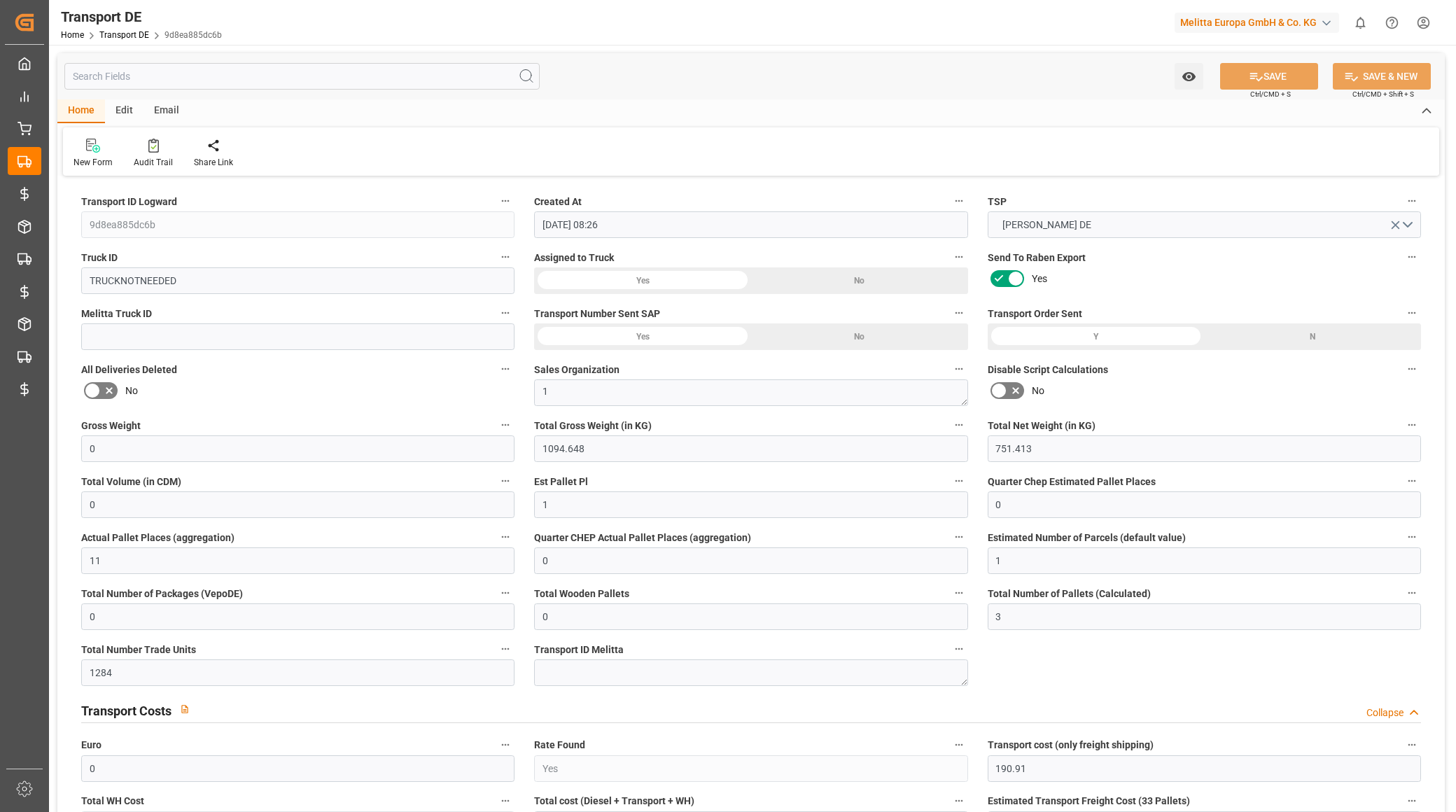
type input "[DATE]"
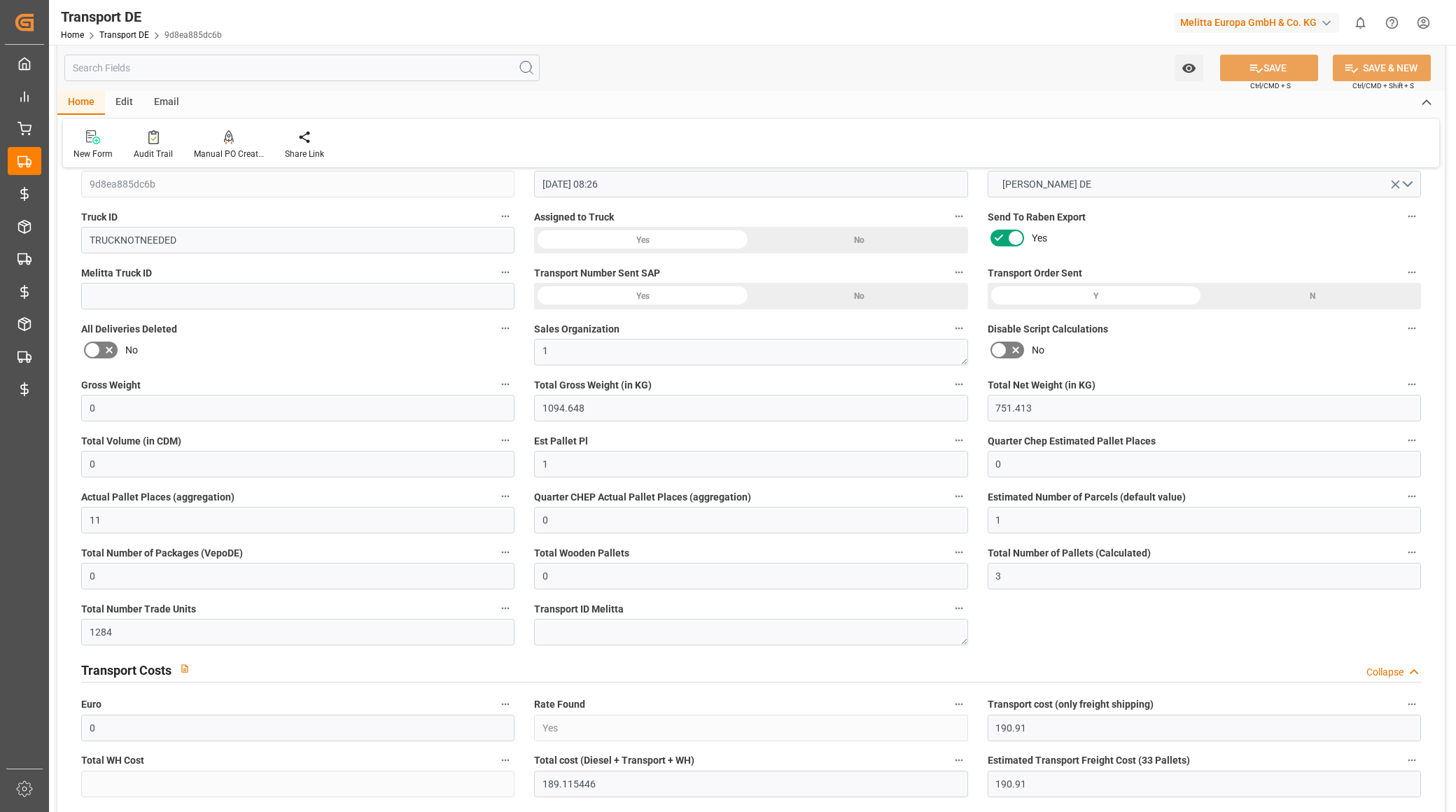
scroll to position [78, 0]
